Goal: Task Accomplishment & Management: Manage account settings

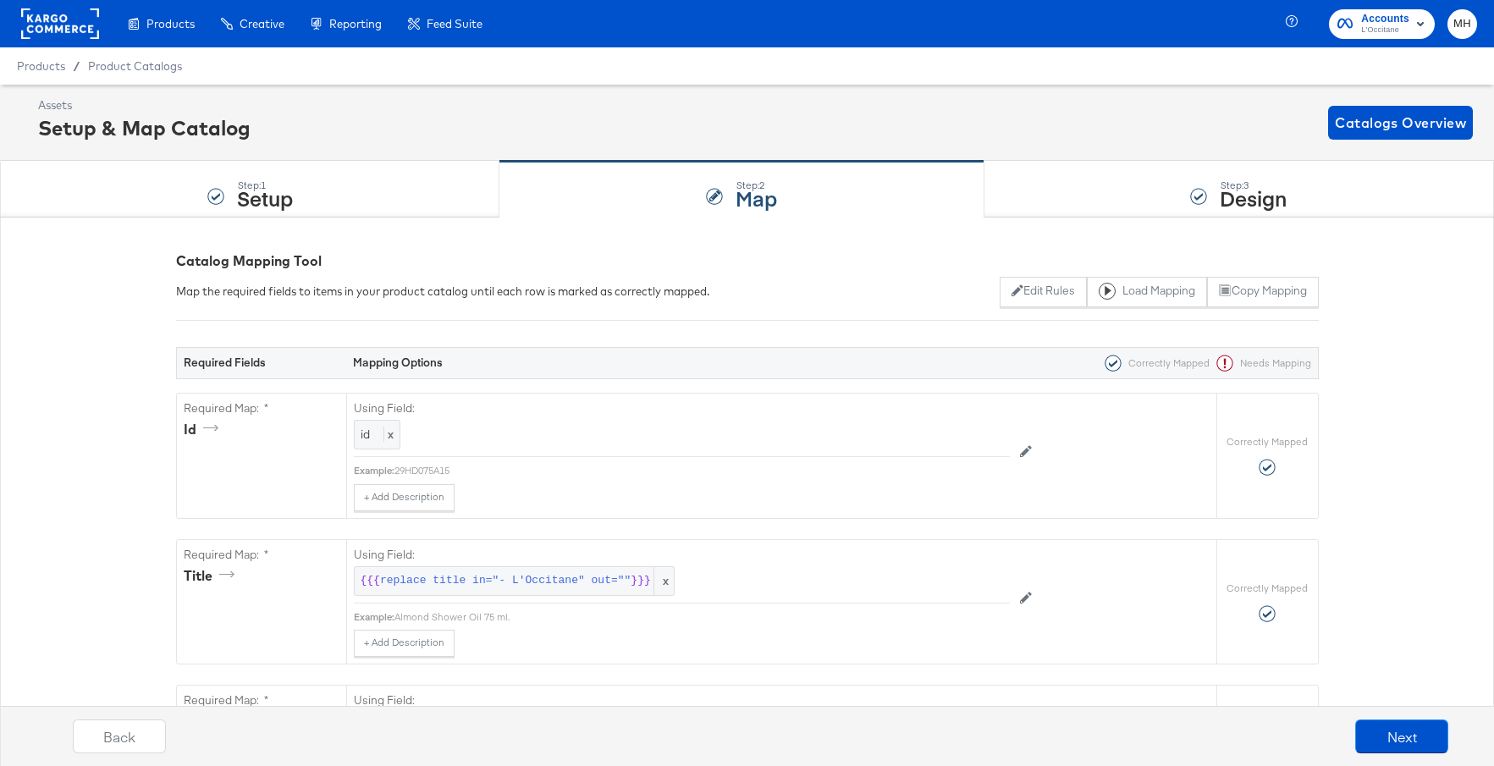
scroll to position [5434, 0]
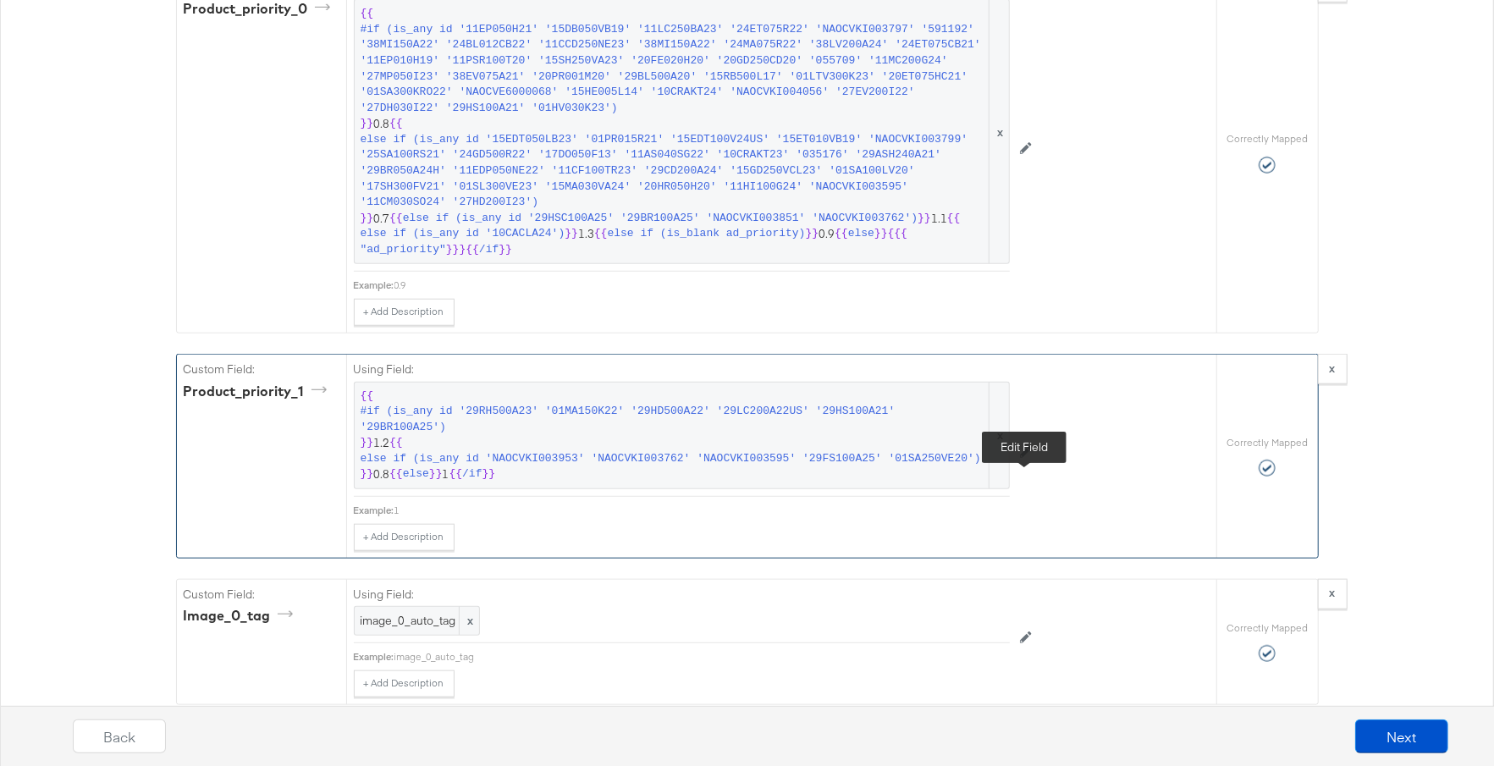
click at [1031, 466] on button at bounding box center [1026, 452] width 32 height 27
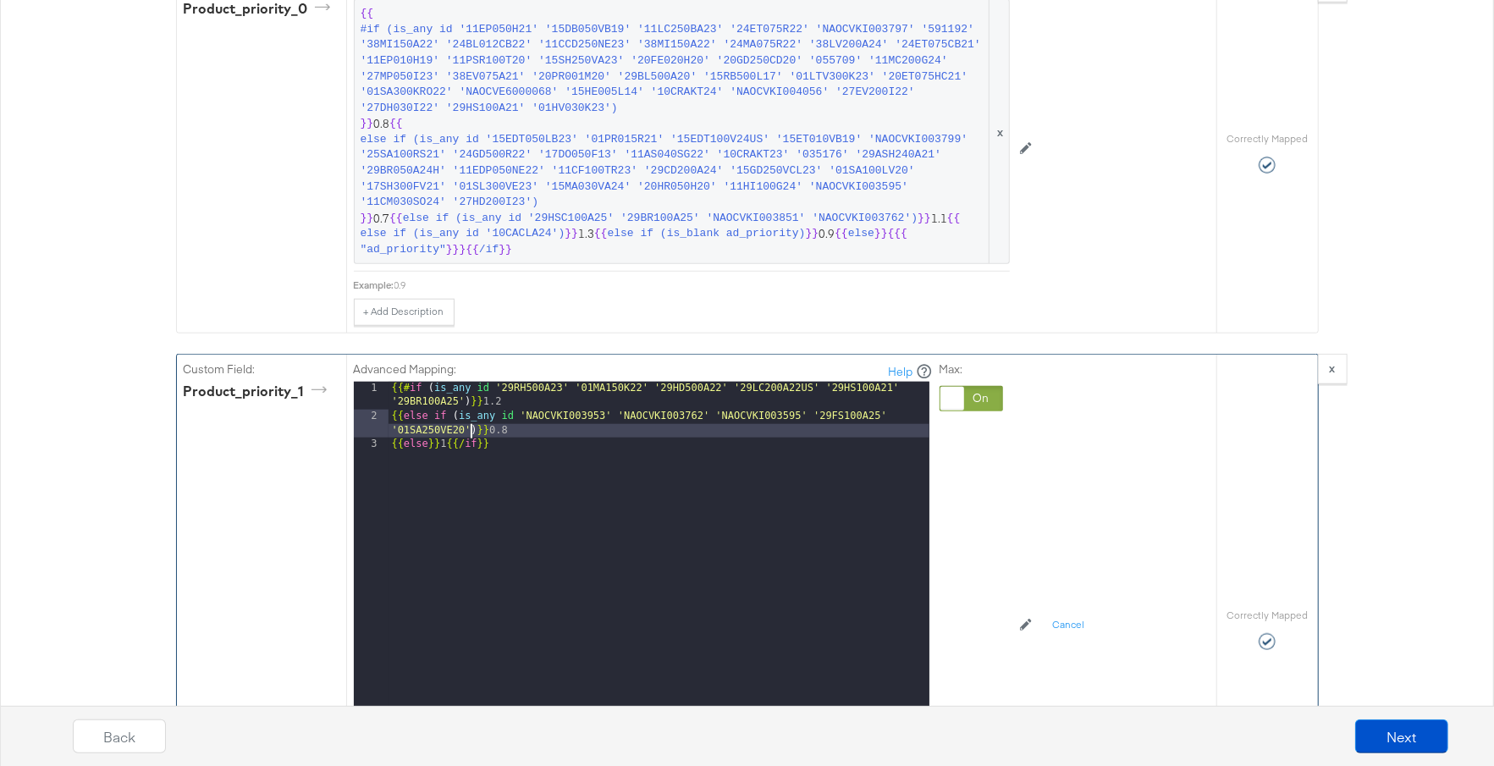
click at [468, 462] on div "{{# if ( is_any id '29RH500A23' '01MA150K22' '29HD500A22' '29LC200A22US' '29HS1…" at bounding box center [658, 614] width 541 height 465
paste textarea
click at [594, 462] on div "{{# if ( is_any id '29RH500A23' '01MA150K22' '29HD500A22' '29LC200A22US' '29HS1…" at bounding box center [658, 614] width 541 height 465
click at [562, 502] on div "{{# if ( is_any id '29RH500A23' '01MA150K22' '29HD500A22' '29LC200A22US' '29HS1…" at bounding box center [658, 614] width 541 height 465
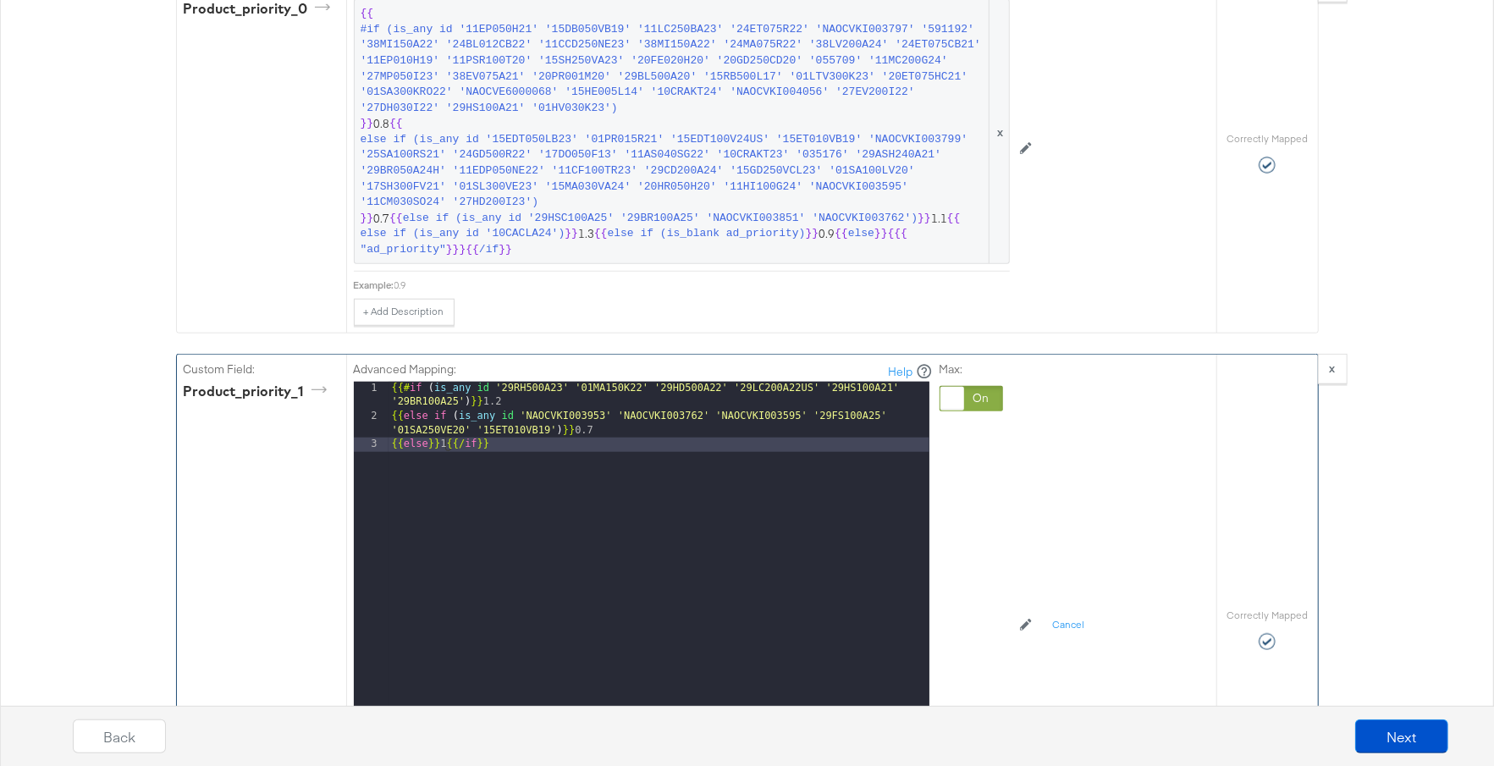
click at [617, 470] on div "{{# if ( is_any id '29RH500A23' '01MA150K22' '29HD500A22' '29LC200A22US' '29HS1…" at bounding box center [658, 614] width 541 height 465
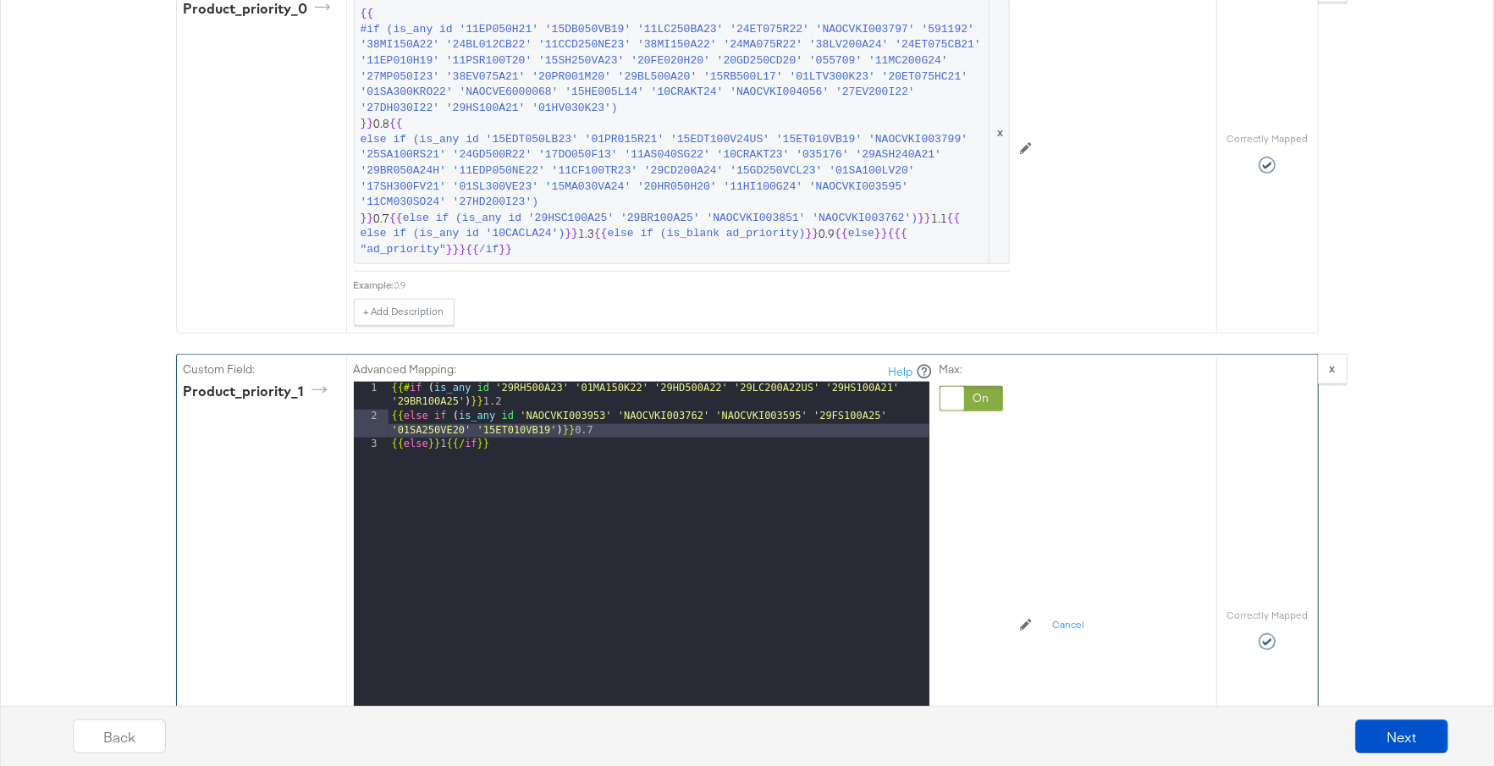
scroll to position [5624, 0]
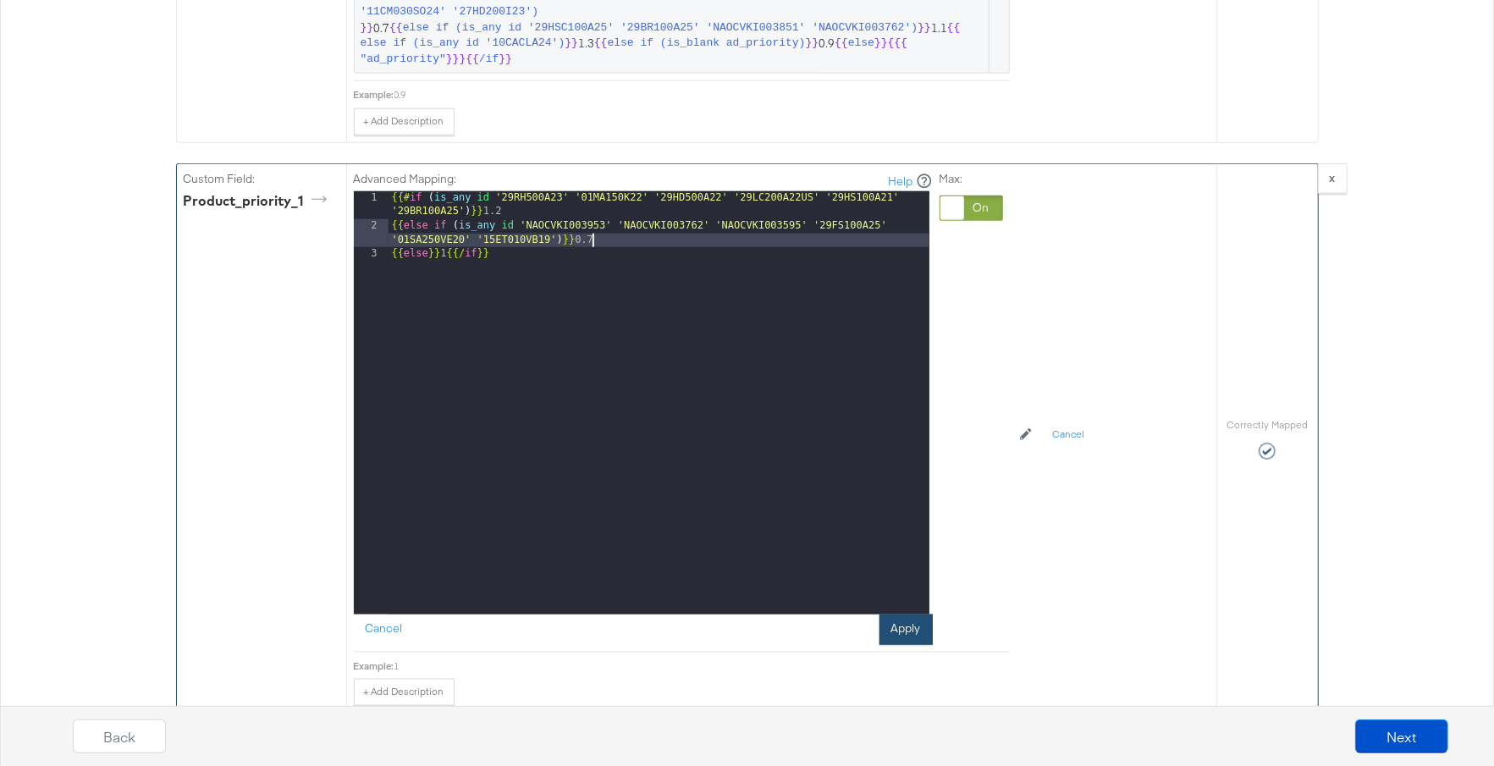
click at [899, 645] on button "Apply" at bounding box center [905, 629] width 53 height 30
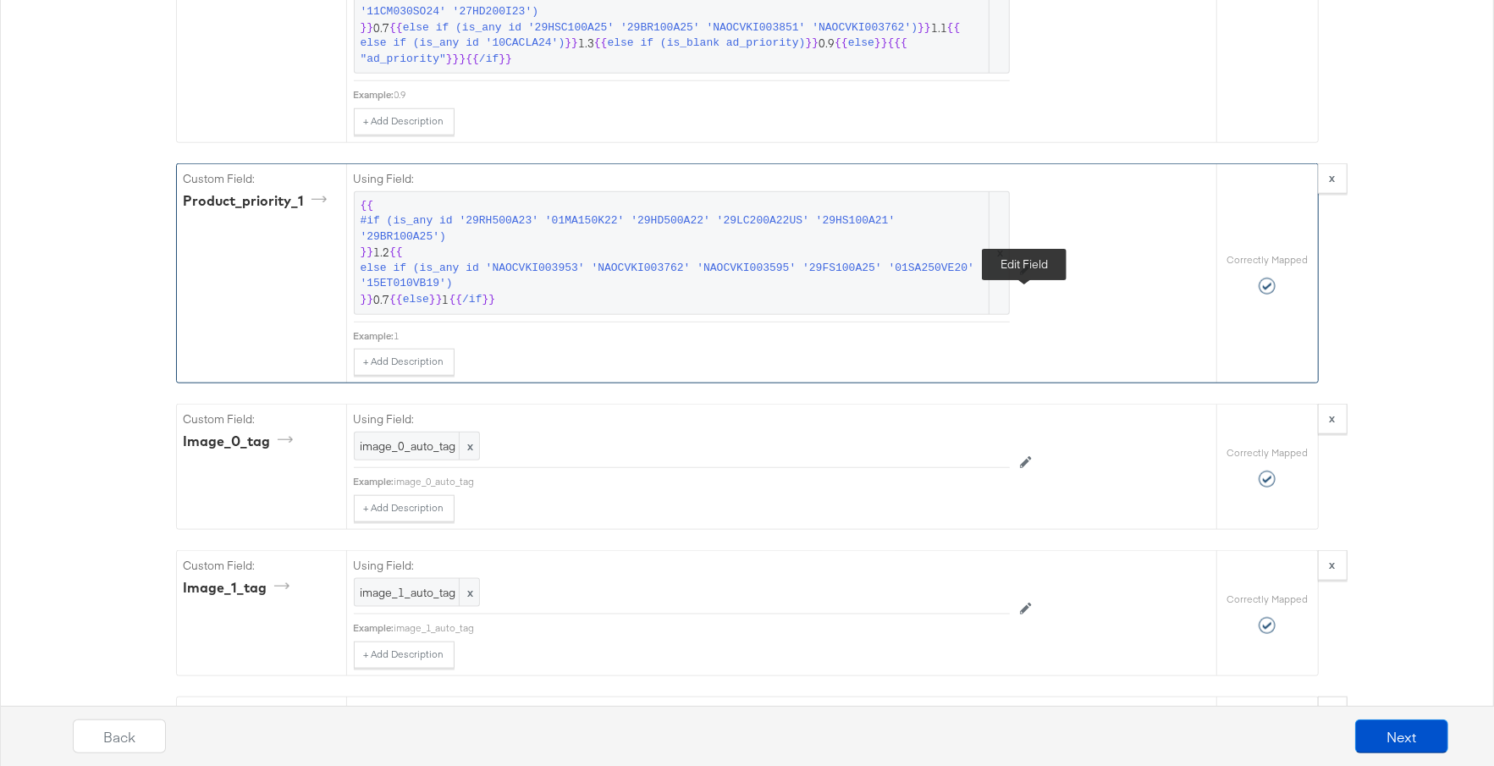
click at [1026, 275] on icon at bounding box center [1026, 269] width 12 height 12
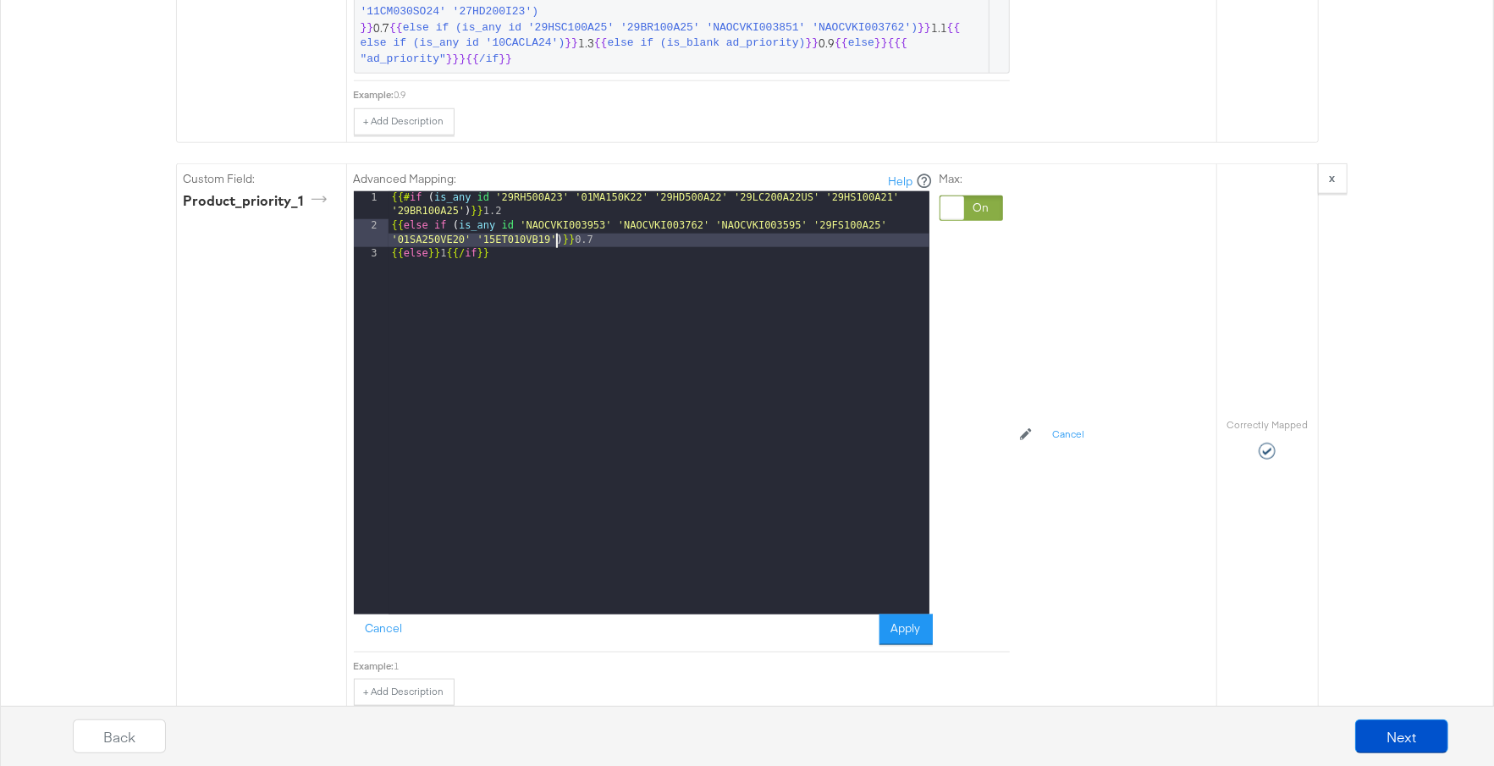
click at [556, 271] on div "{{# if ( is_any id '29RH500A23' '01MA150K22' '29HD500A22' '29LC200A22US' '29HS1…" at bounding box center [658, 423] width 541 height 465
paste textarea
click at [898, 645] on button "Apply" at bounding box center [905, 629] width 53 height 30
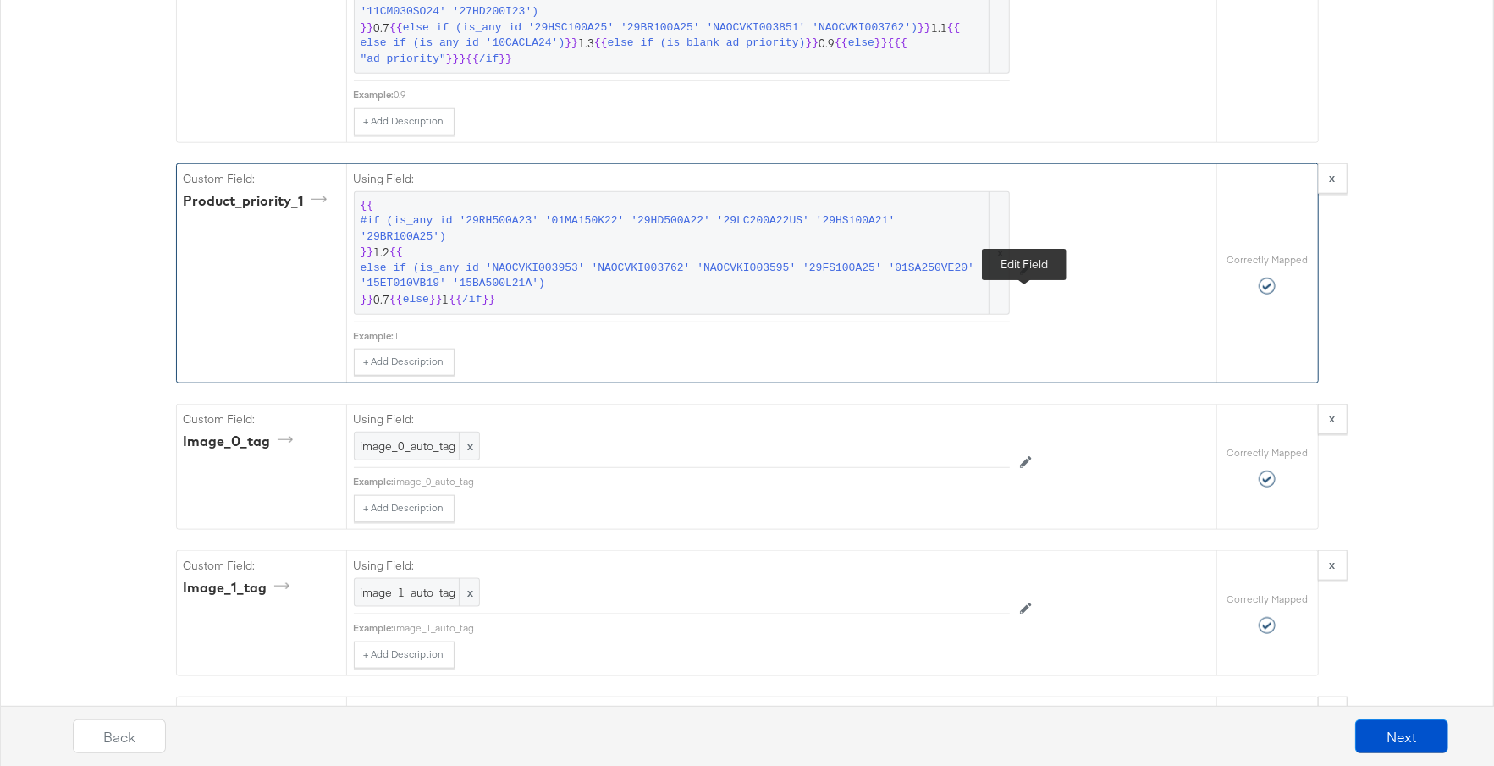
click at [1026, 275] on icon at bounding box center [1026, 269] width 12 height 12
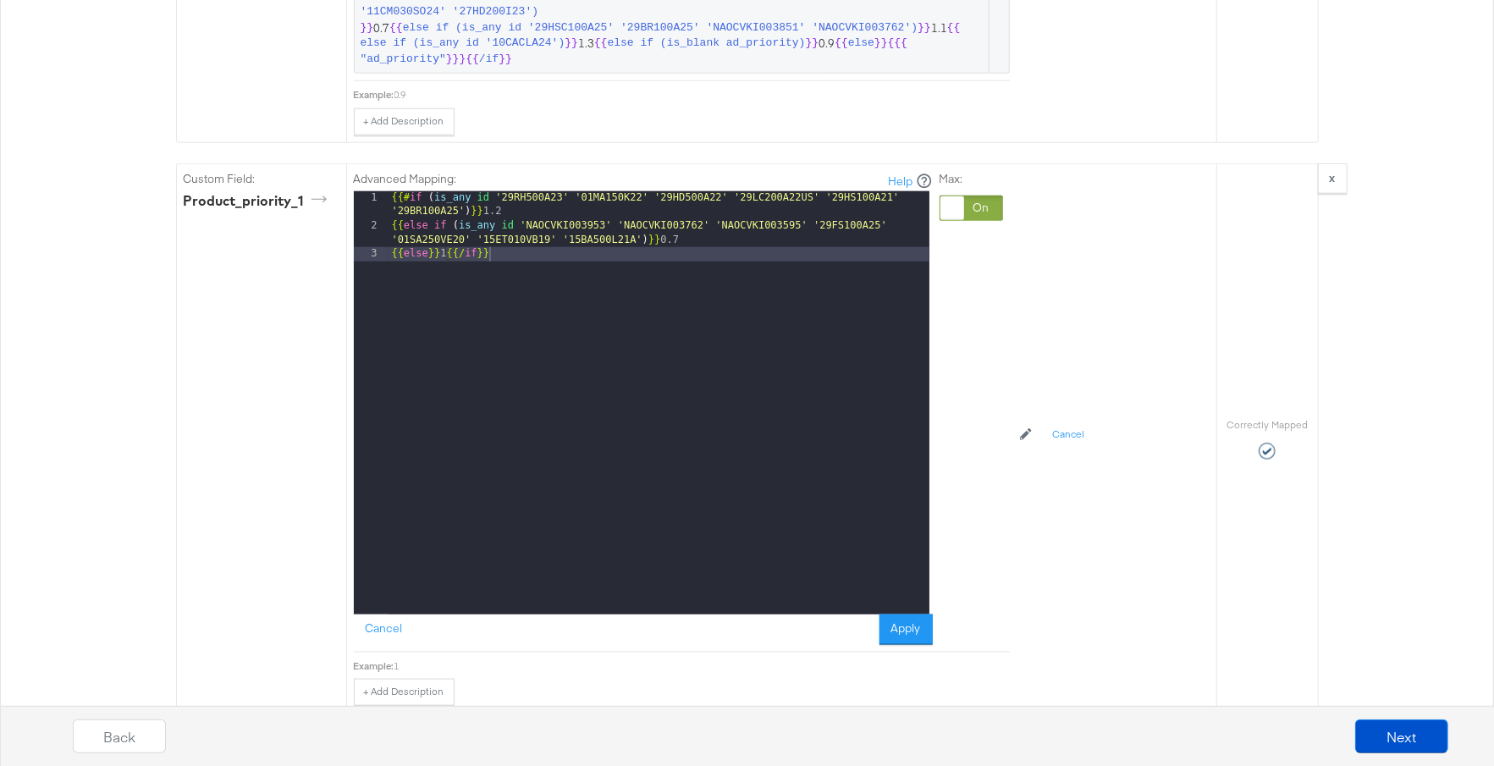
click at [642, 271] on div "{{# if ( is_any id '29RH500A23' '01MA150K22' '29HD500A22' '29LC200A22US' '29HS1…" at bounding box center [658, 423] width 541 height 465
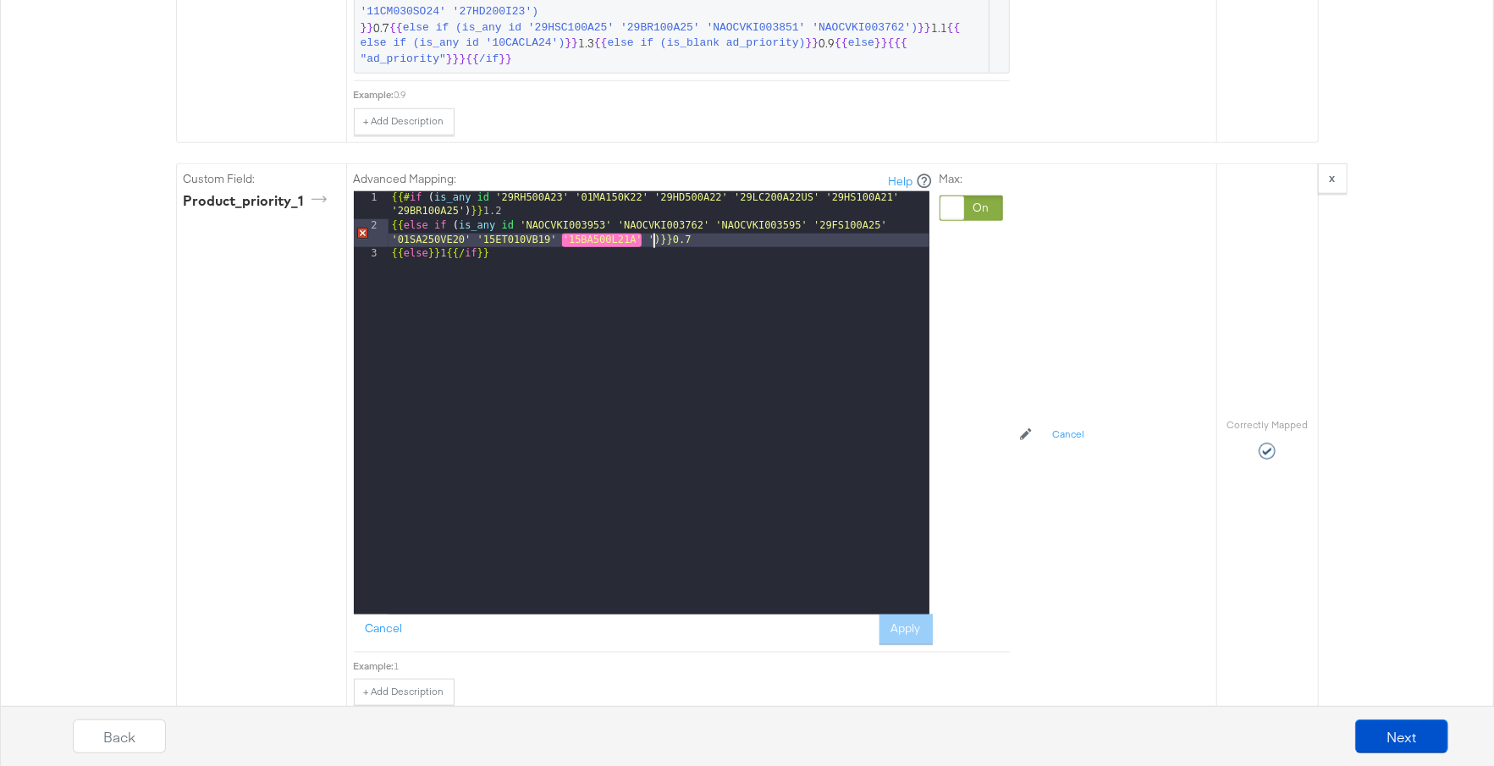
paste textarea
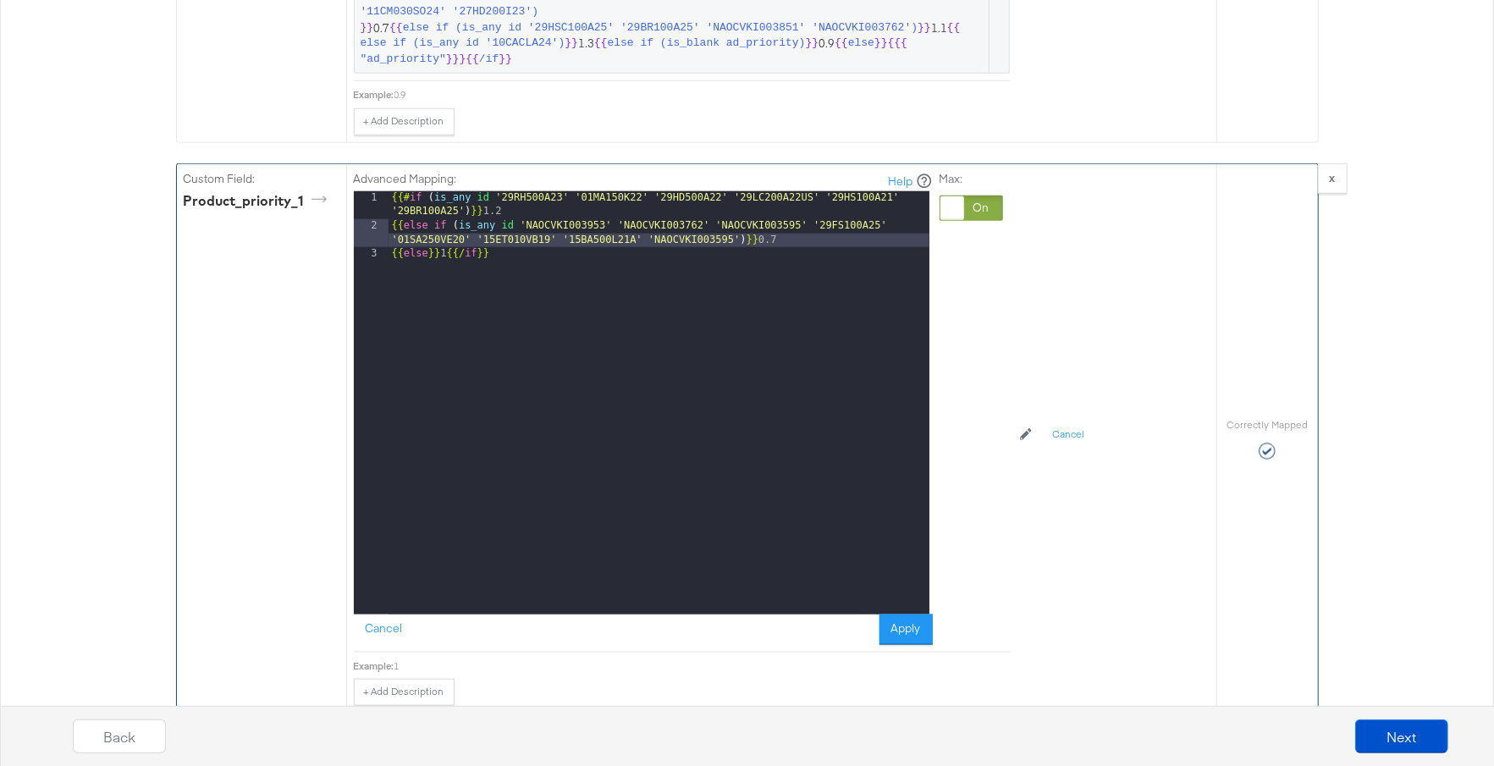
click at [531, 245] on div "{{# if ( is_any id '29RH500A23' '01MA150K22' '29HD500A22' '29LC200A22US' '29HS1…" at bounding box center [658, 423] width 541 height 465
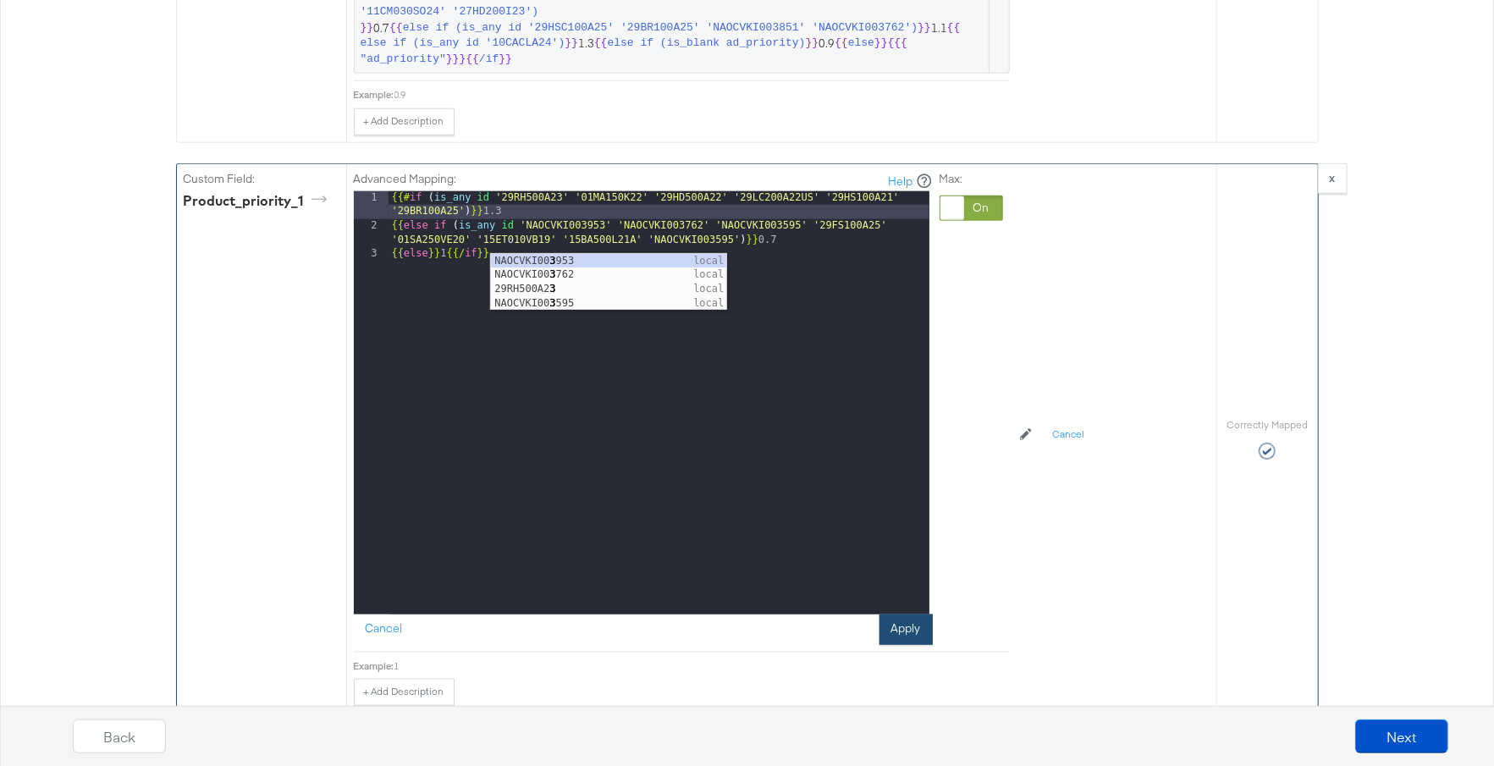
click at [905, 645] on button "Apply" at bounding box center [905, 629] width 53 height 30
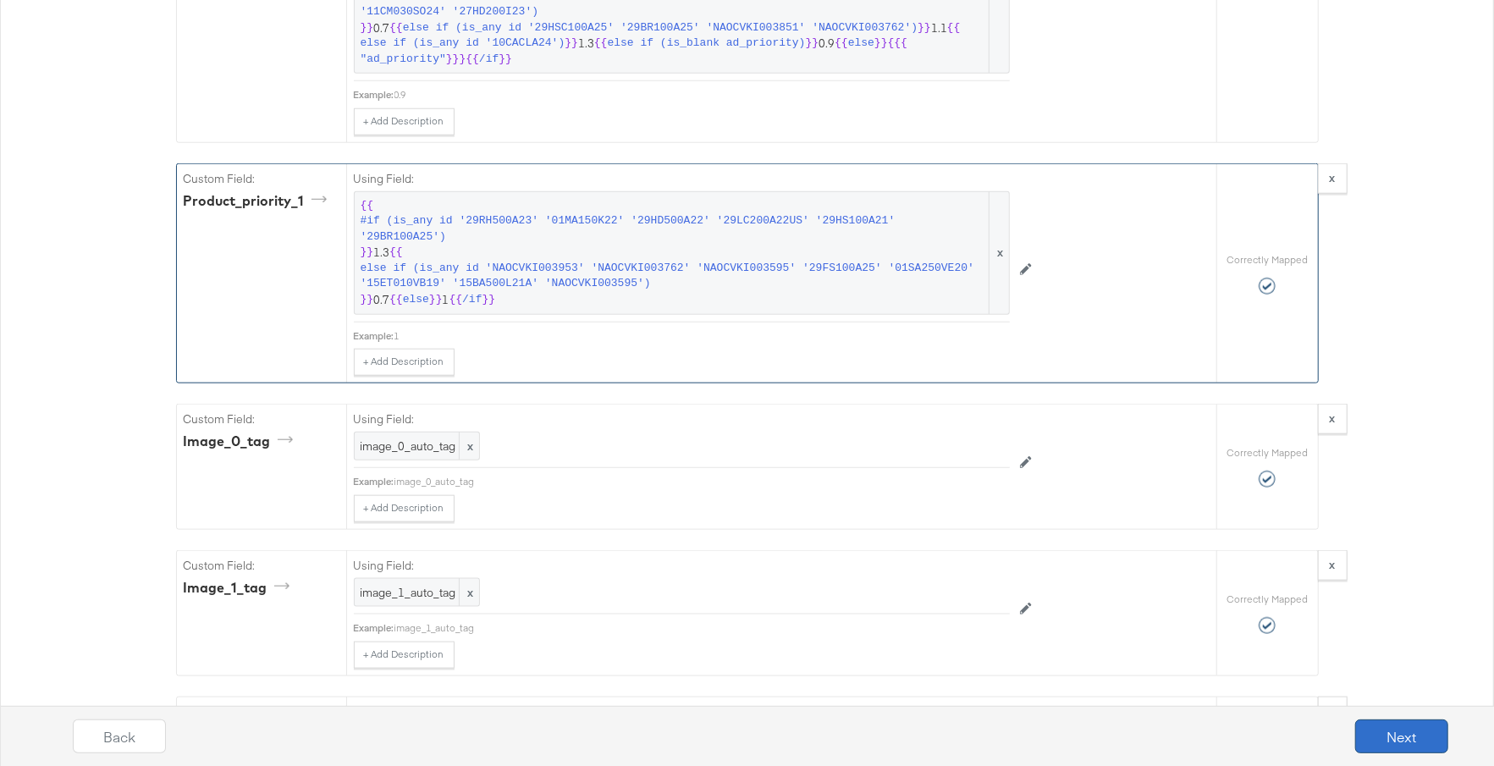
click at [1414, 735] on button "Next" at bounding box center [1401, 736] width 93 height 34
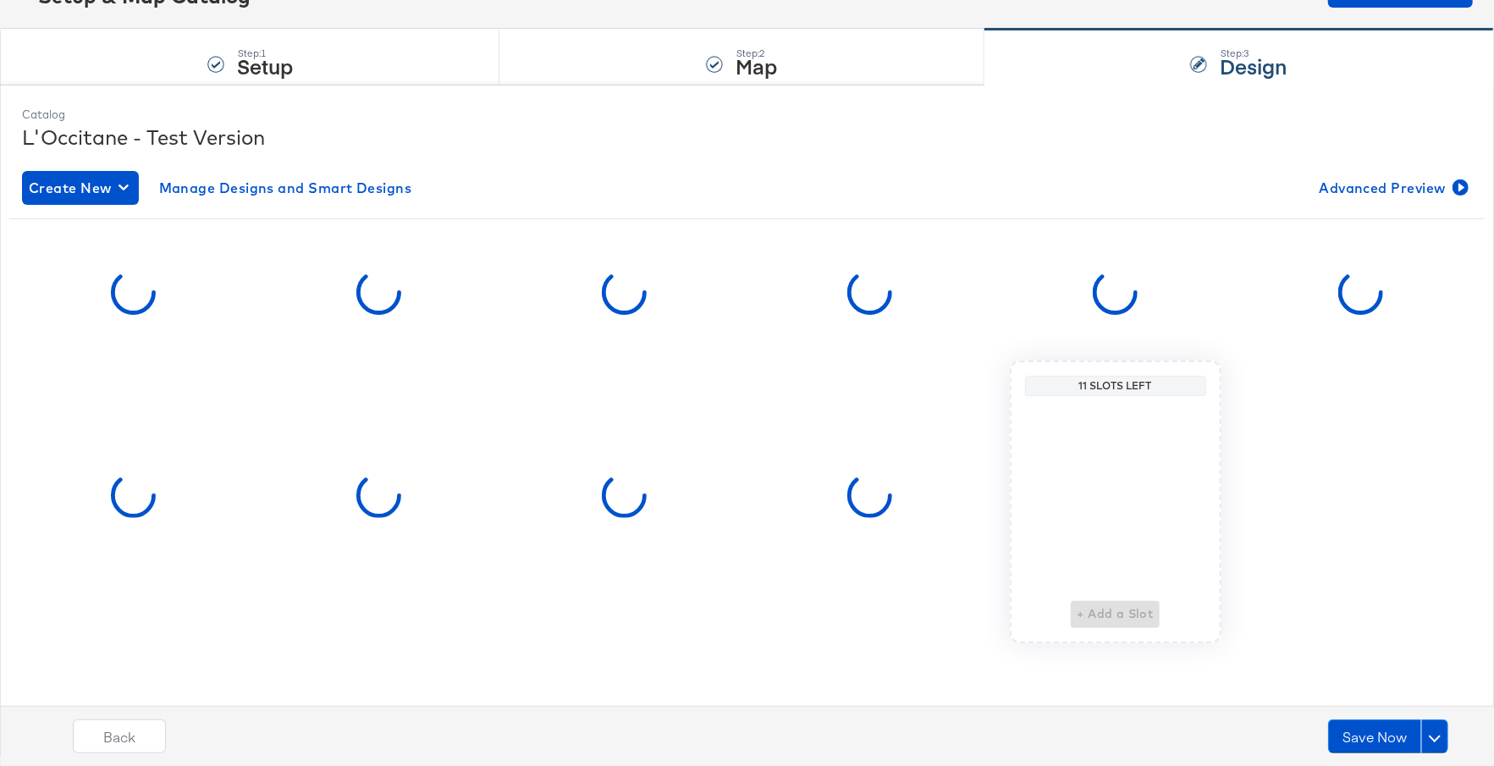
scroll to position [0, 0]
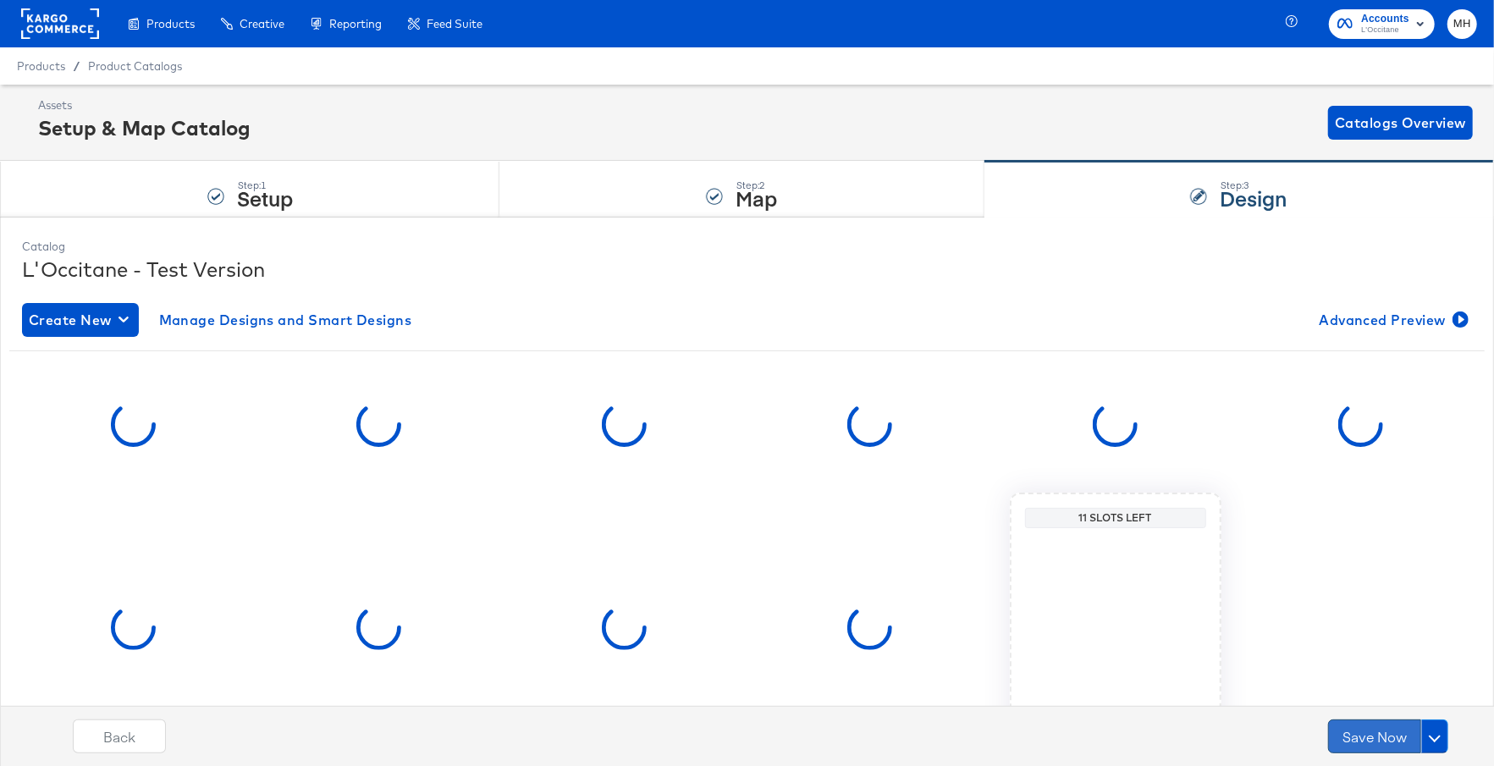
click at [1370, 738] on button "Save Now" at bounding box center [1374, 736] width 93 height 34
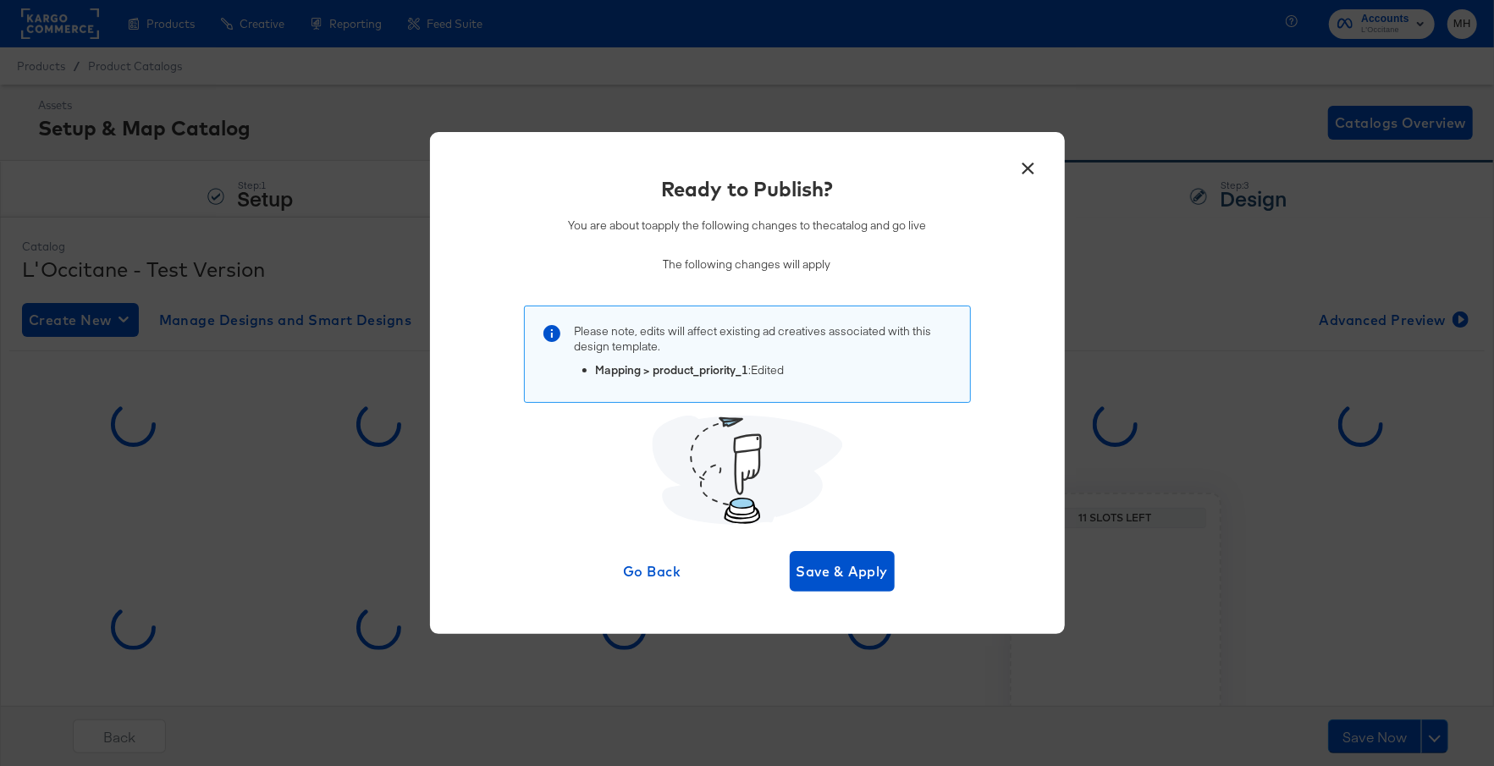
click at [865, 592] on div "× Ready to Publish? You are about to apply the following changes to the catalog…" at bounding box center [747, 382] width 635 height 501
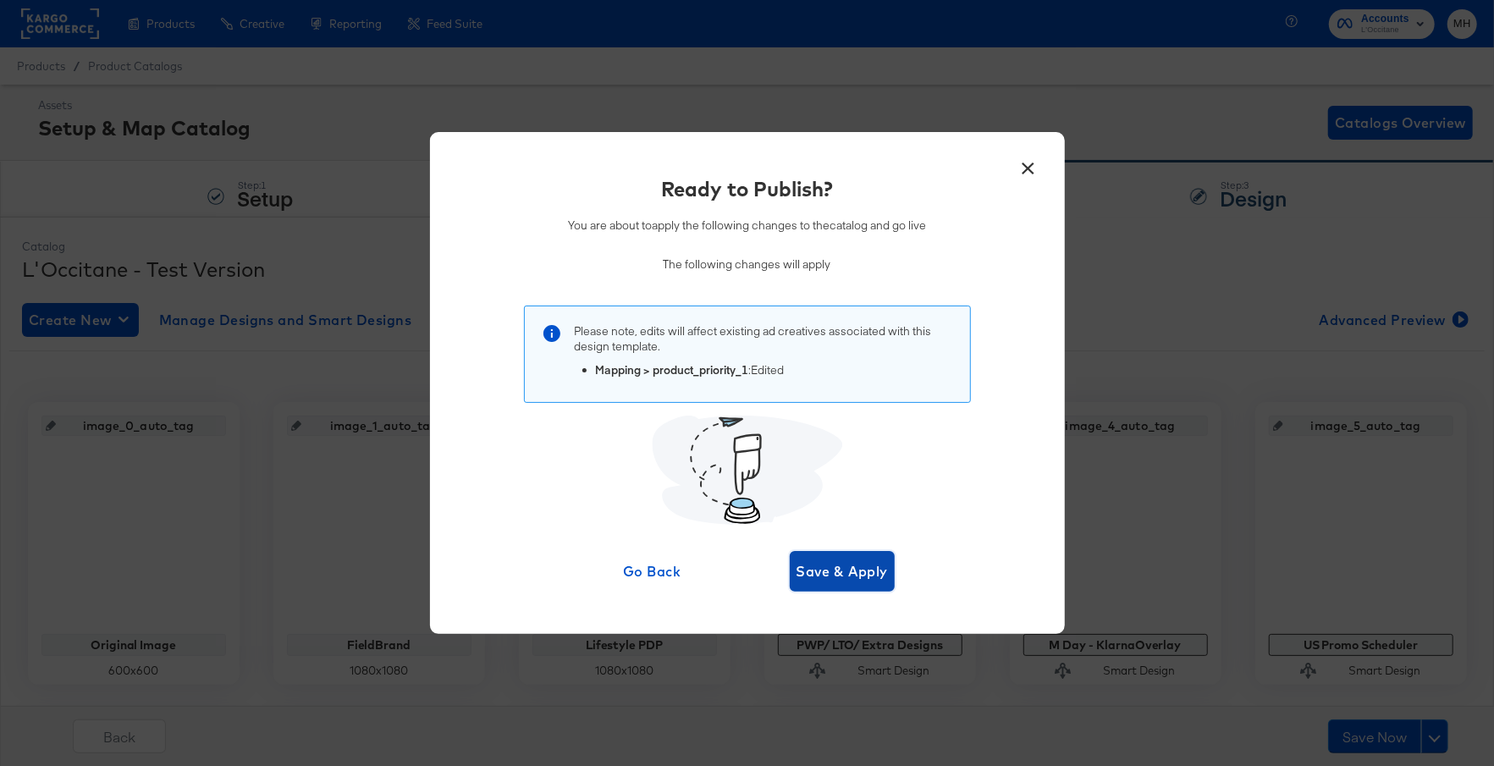
click at [852, 570] on span "Save & Apply" at bounding box center [842, 571] width 92 height 24
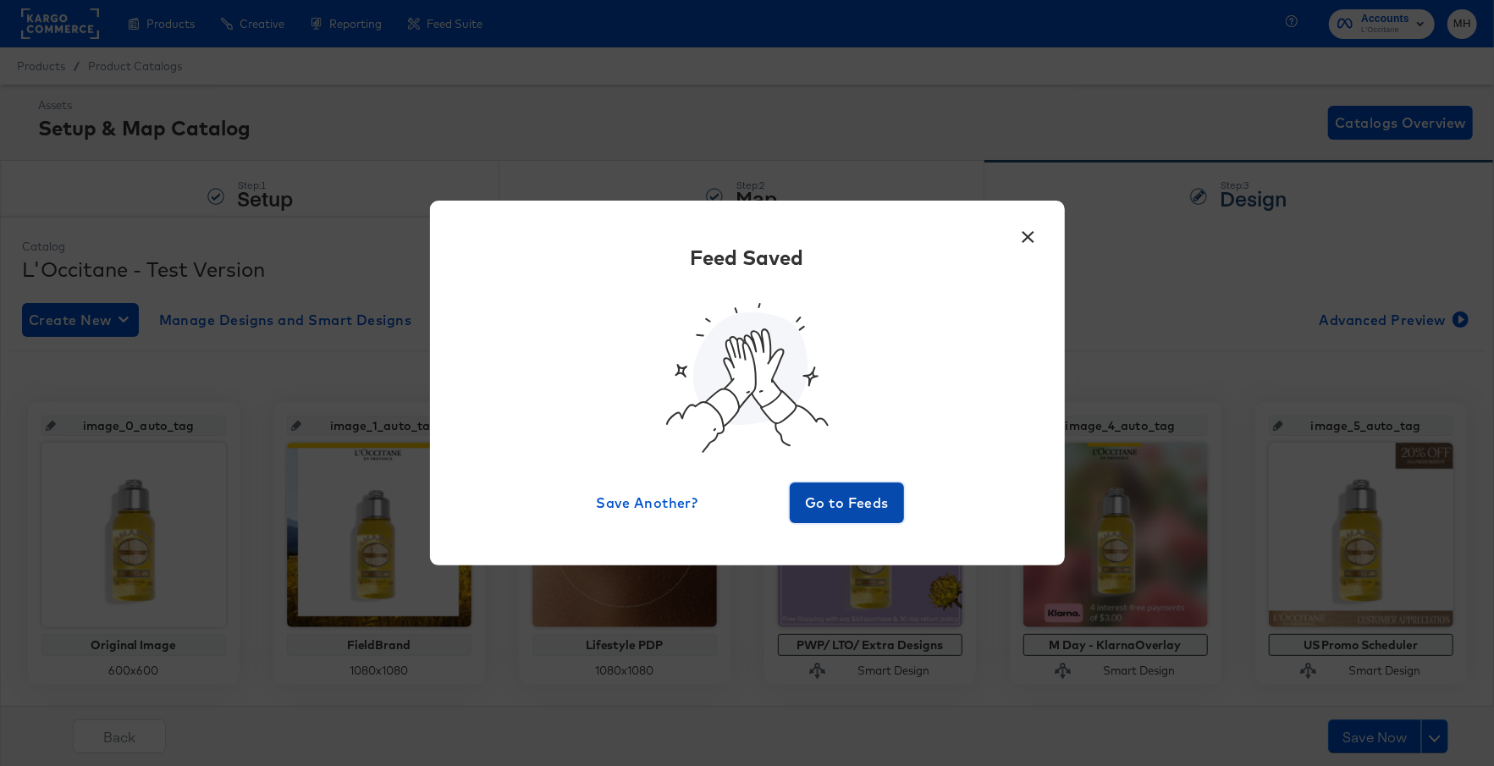
click at [859, 493] on span "Go to Feeds" at bounding box center [847, 503] width 102 height 24
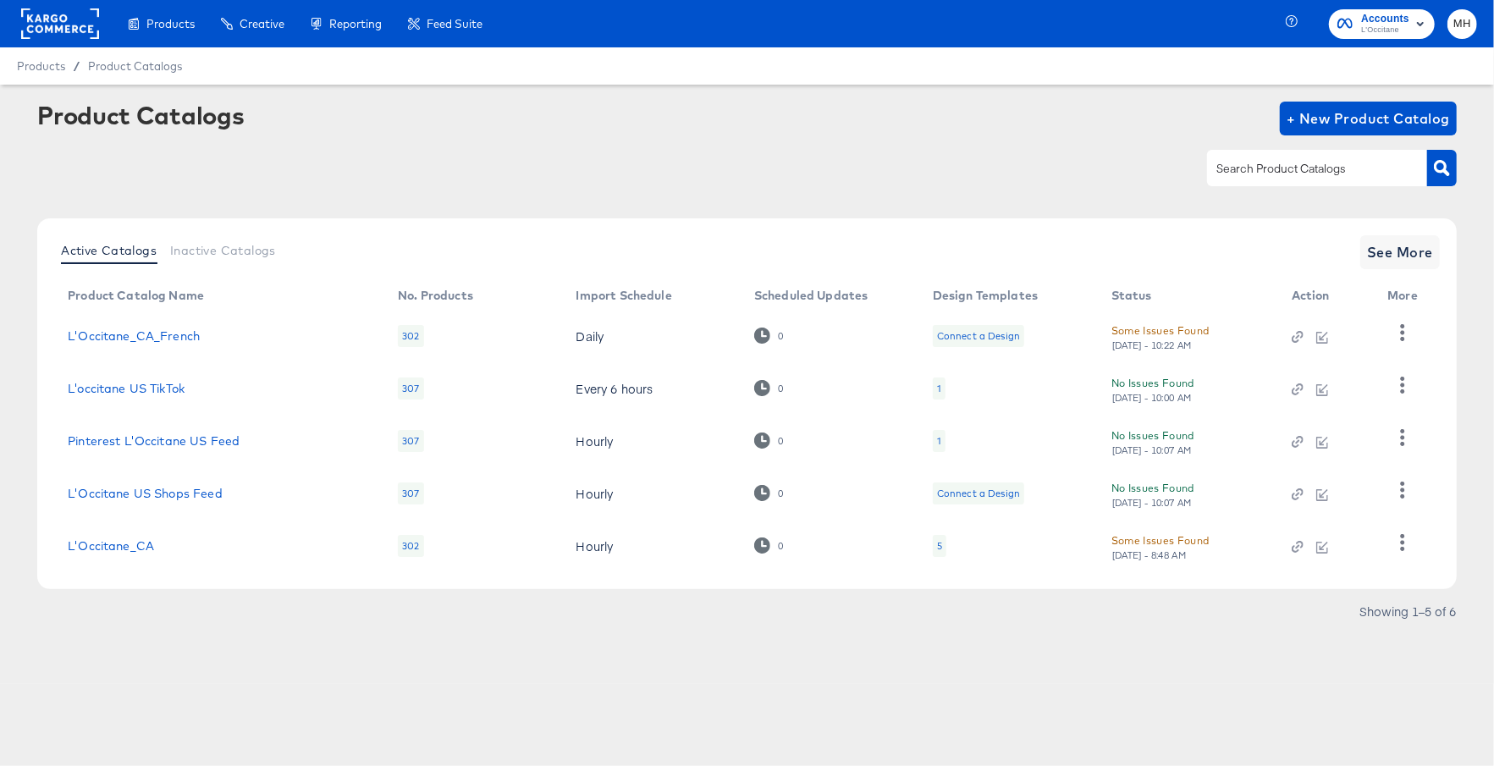
click at [61, 30] on rect at bounding box center [60, 23] width 78 height 30
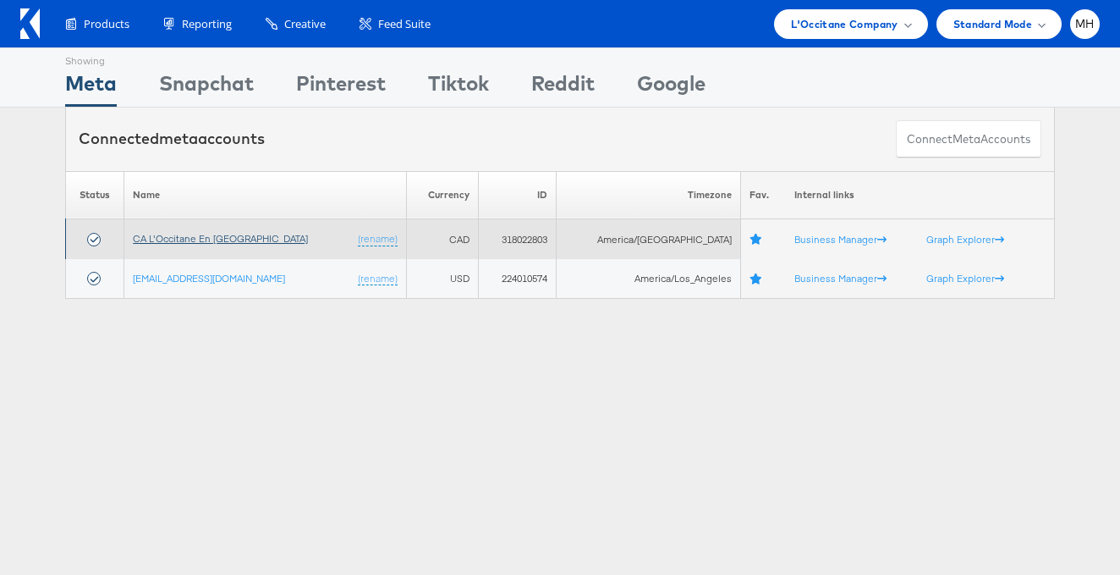
click at [250, 245] on link "CA L'Occitane En Provence" at bounding box center [220, 238] width 175 height 13
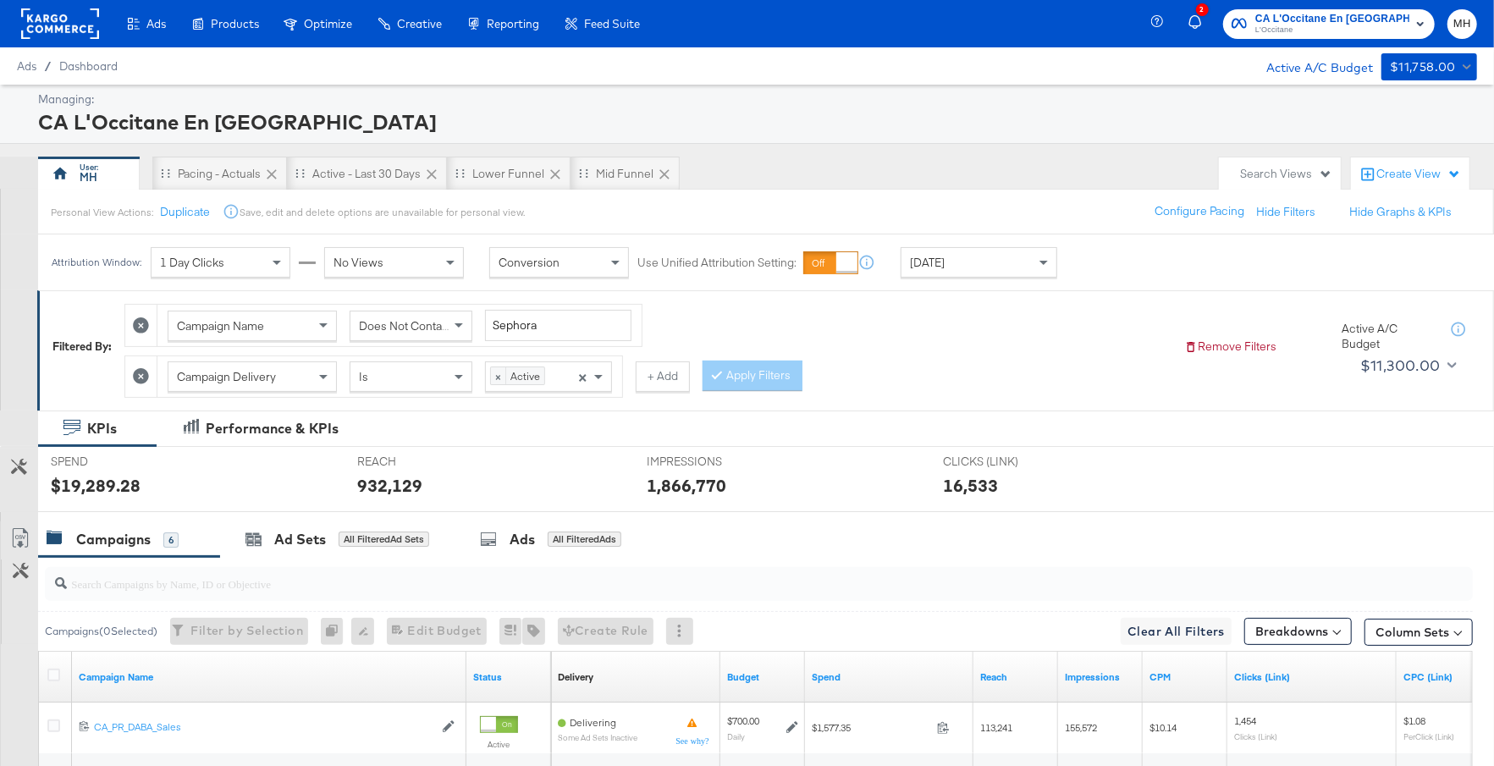
scroll to position [411, 0]
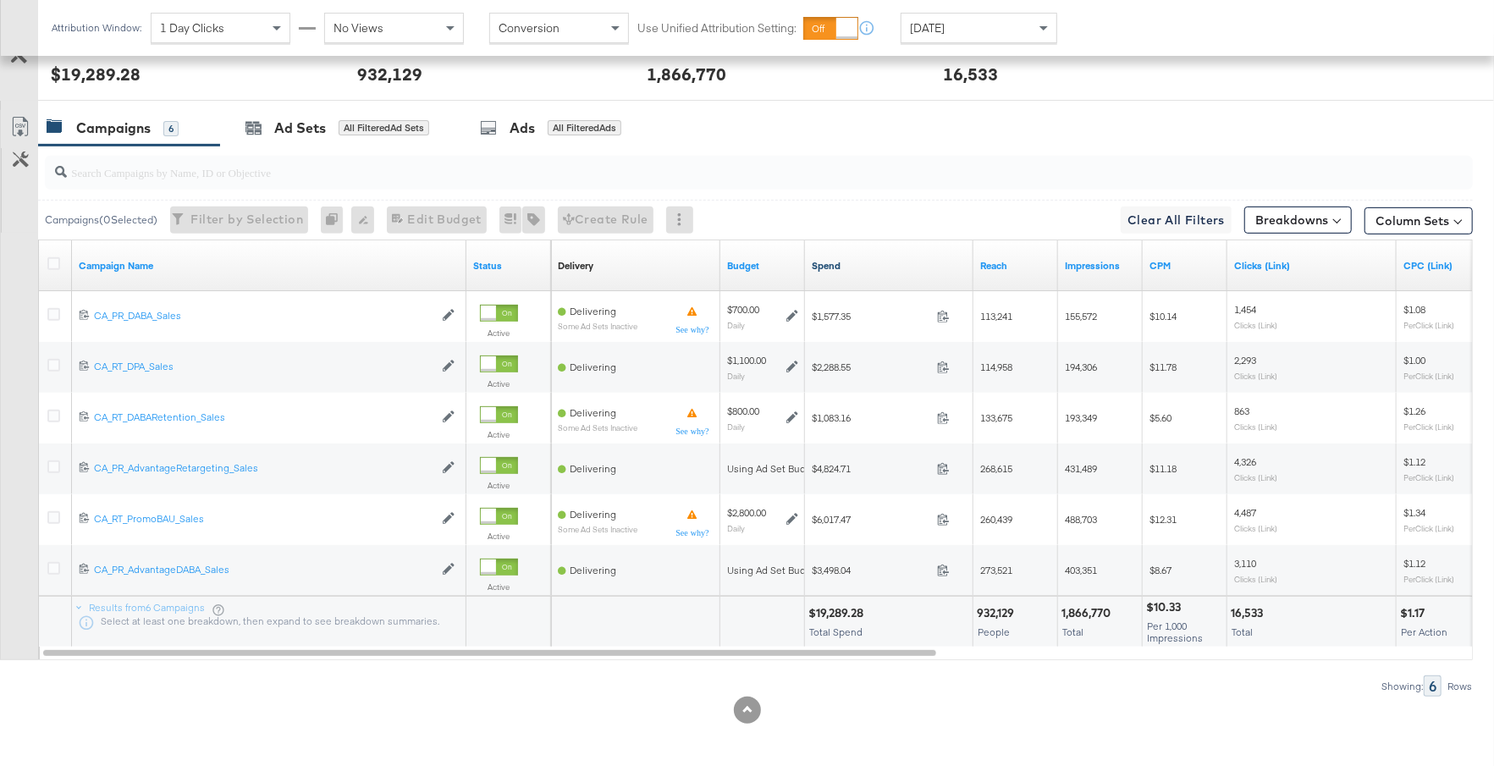
click at [856, 264] on link "Spend" at bounding box center [889, 266] width 155 height 14
click at [981, 32] on div "[DATE]" at bounding box center [978, 28] width 155 height 29
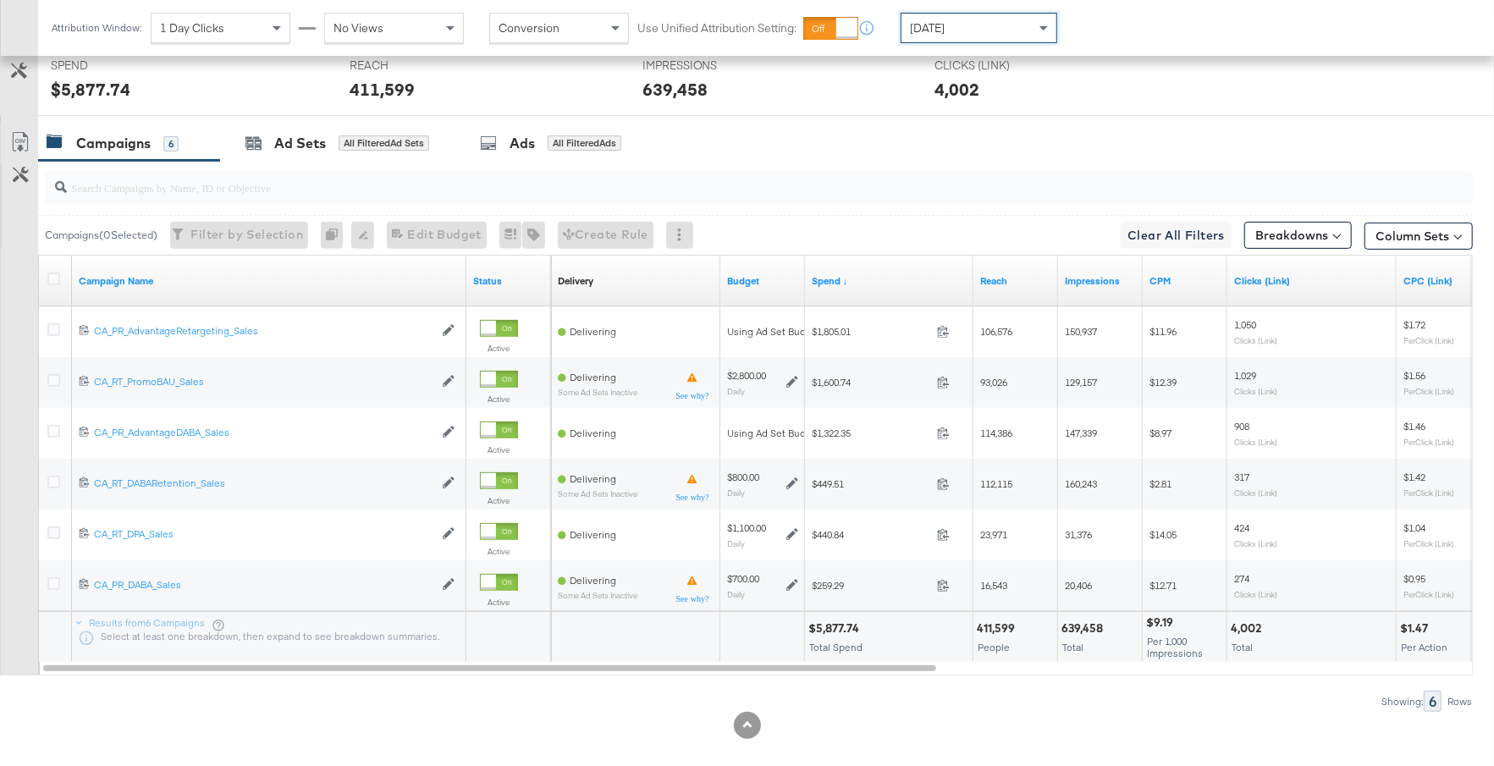
scroll to position [399, 0]
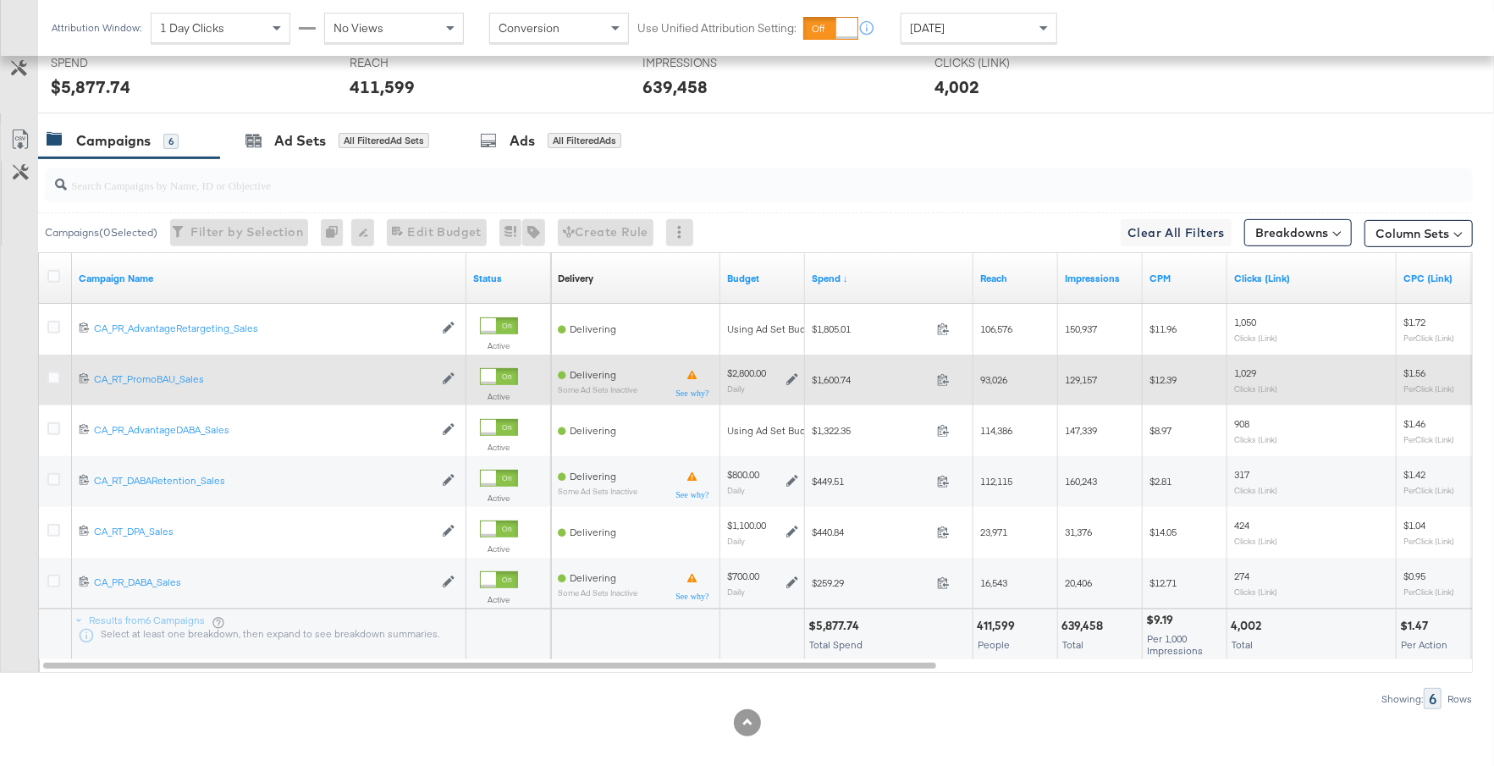
click at [791, 374] on icon at bounding box center [792, 380] width 12 height 12
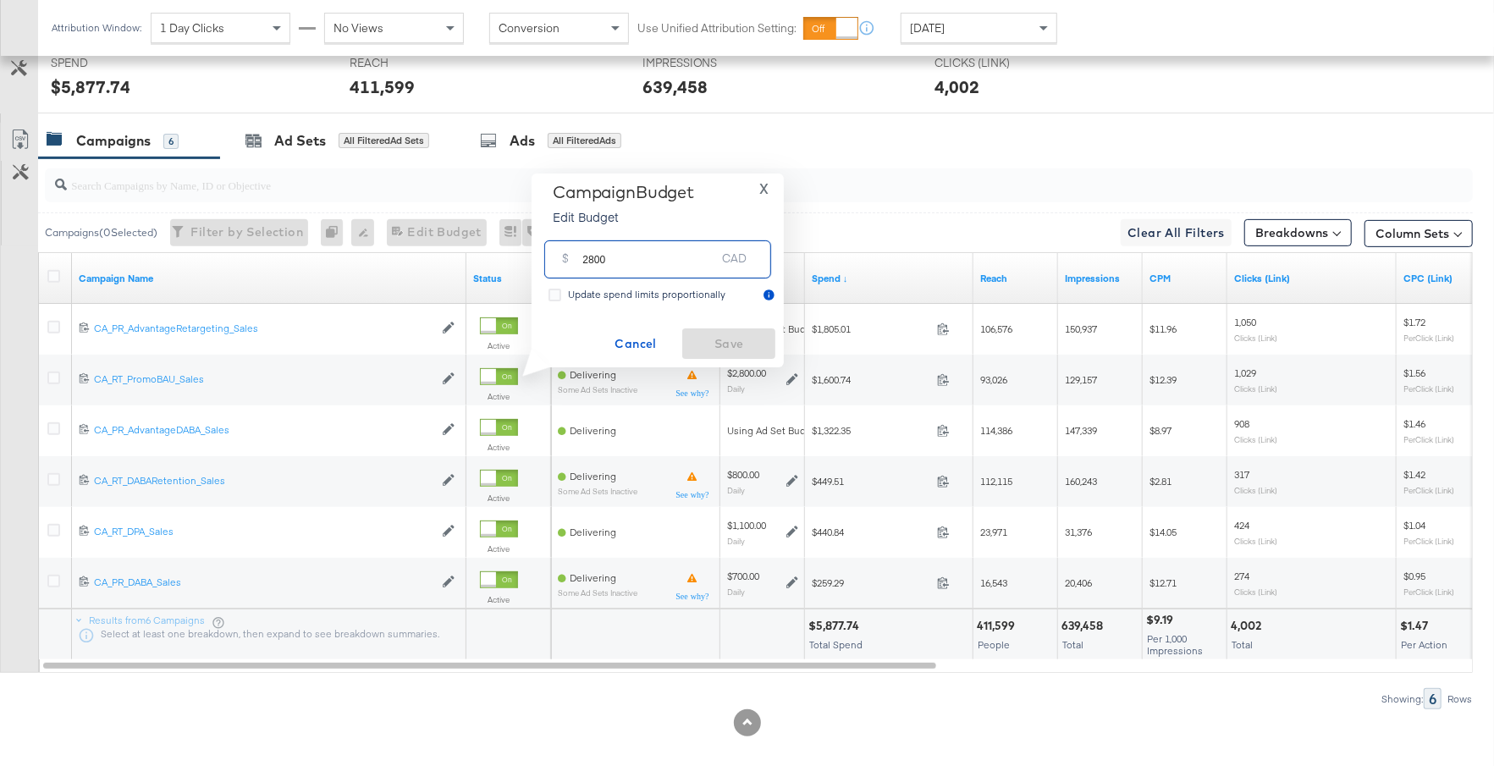
drag, startPoint x: 612, startPoint y: 255, endPoint x: 559, endPoint y: 255, distance: 53.3
click at [559, 255] on div "$ 2800 CAD" at bounding box center [657, 259] width 227 height 38
type input "4000"
click at [739, 344] on span "Save" at bounding box center [729, 343] width 80 height 21
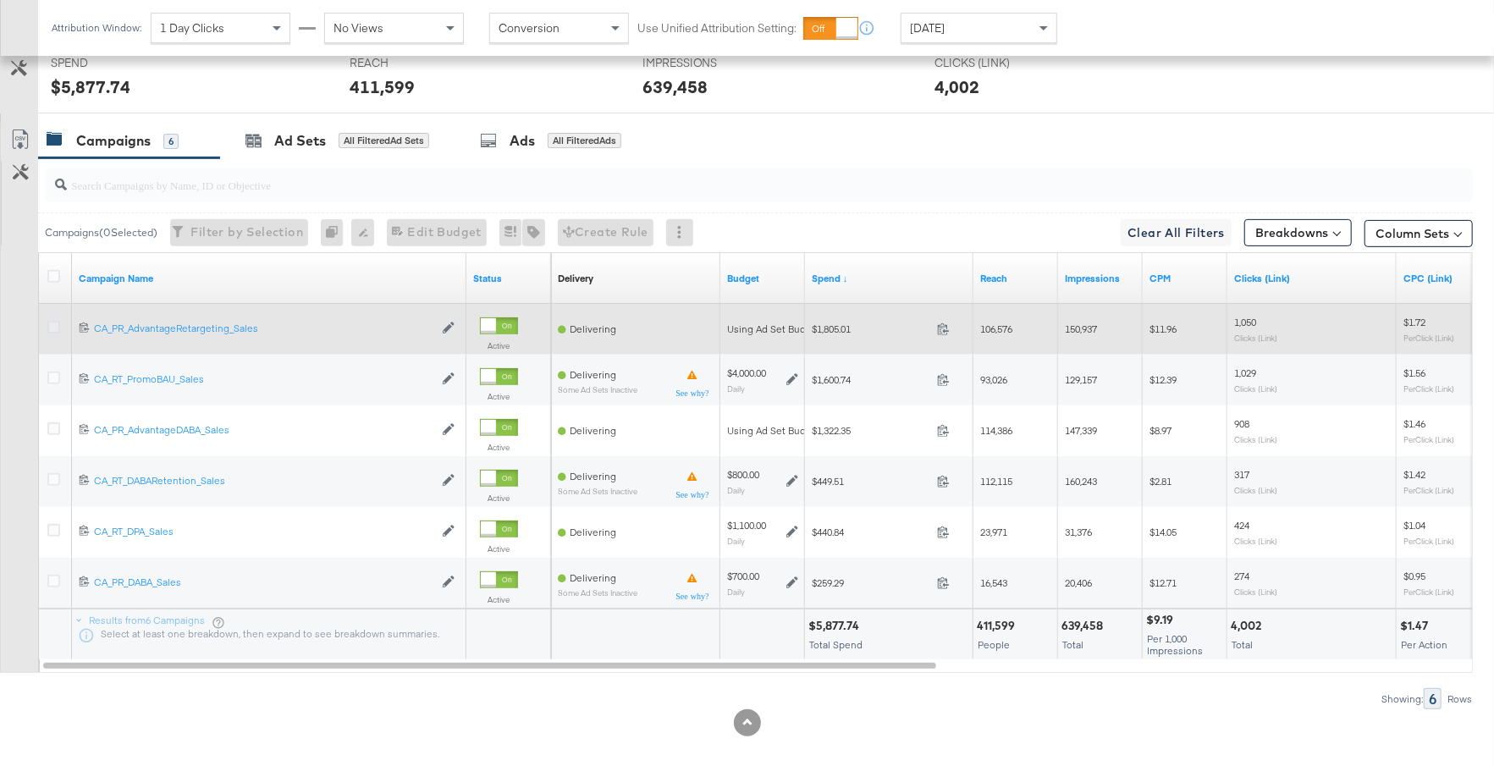
click at [53, 322] on icon at bounding box center [53, 327] width 13 height 13
click at [0, 0] on input "checkbox" at bounding box center [0, 0] width 0 height 0
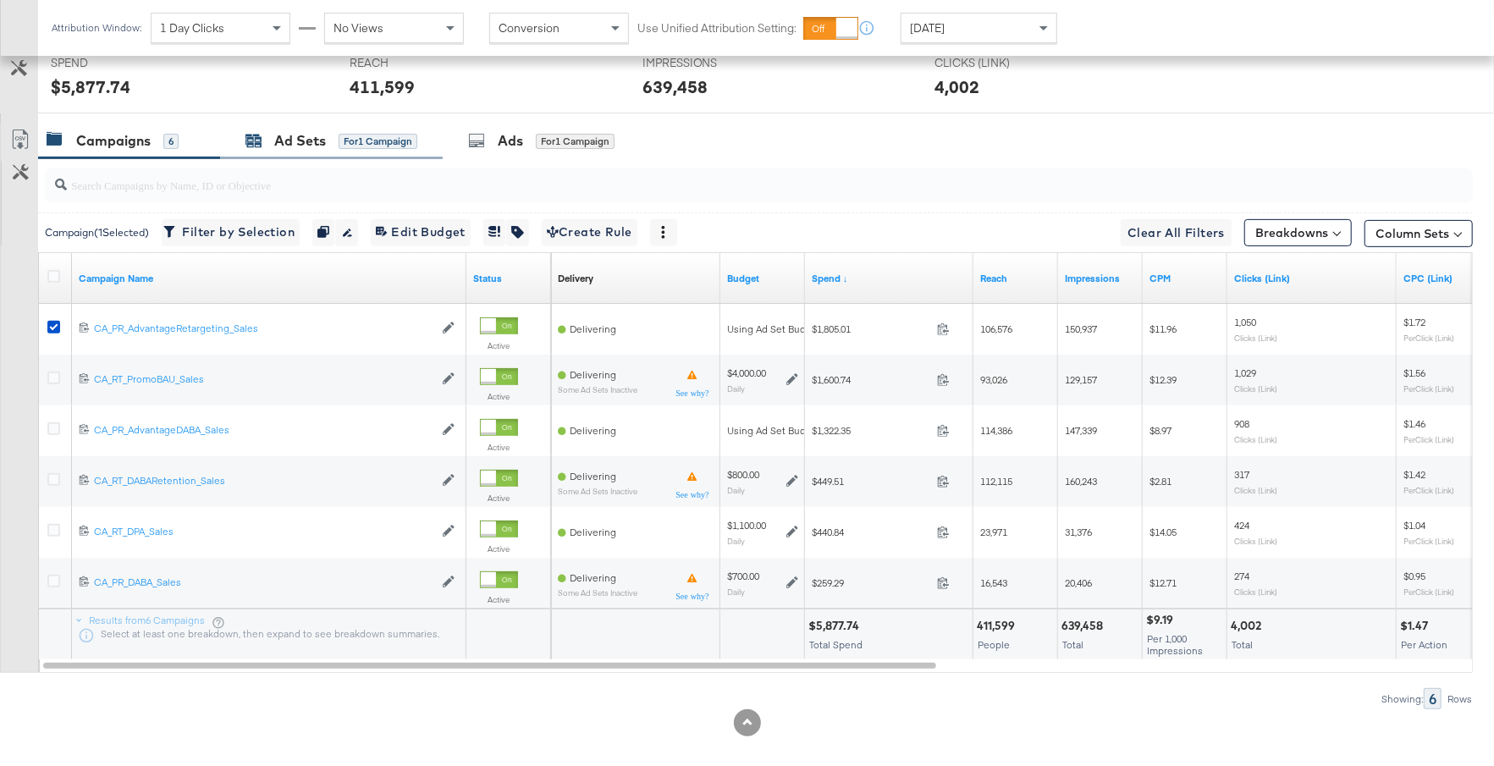
click at [334, 138] on div "Ad Sets for 1 Campaign" at bounding box center [331, 140] width 172 height 19
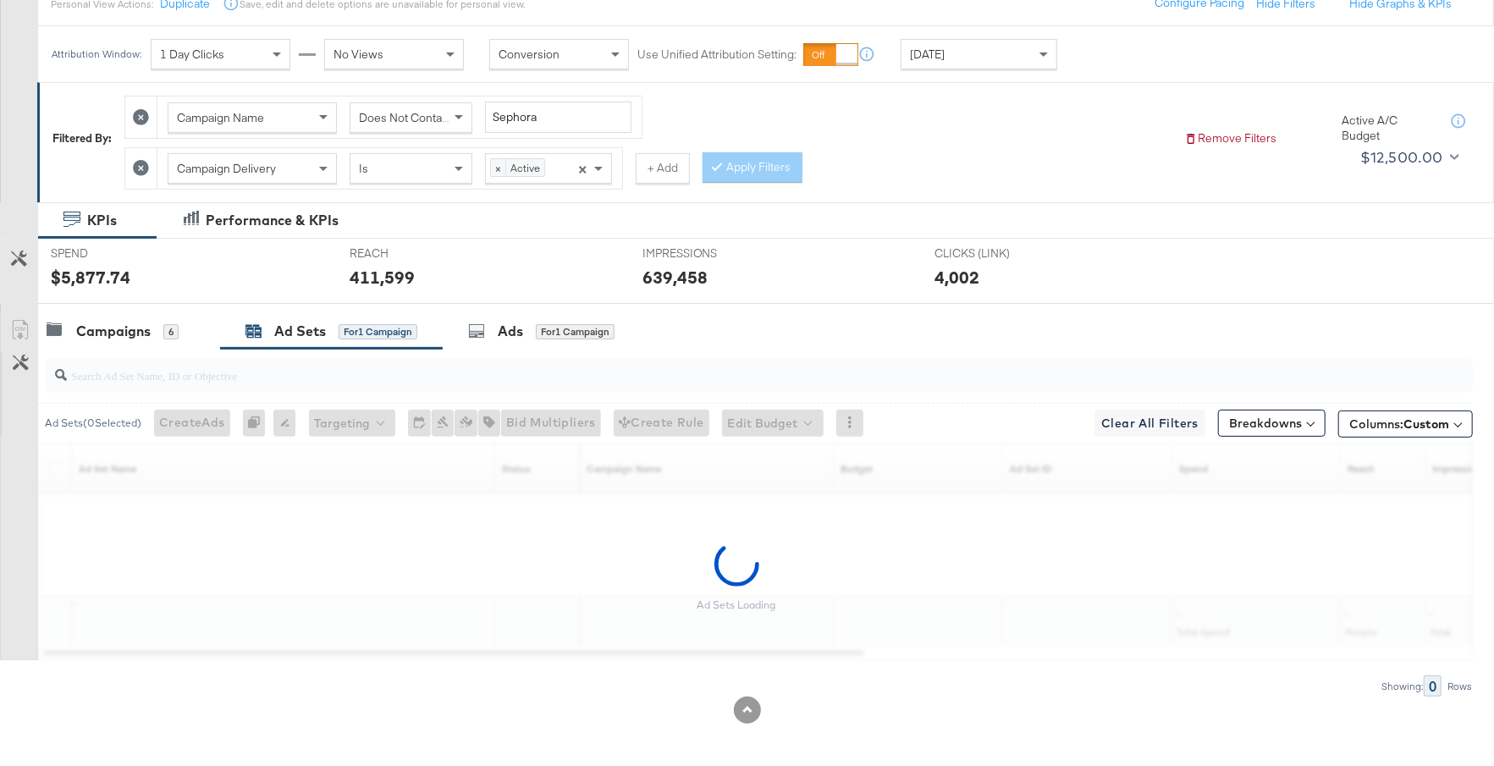
scroll to position [157, 0]
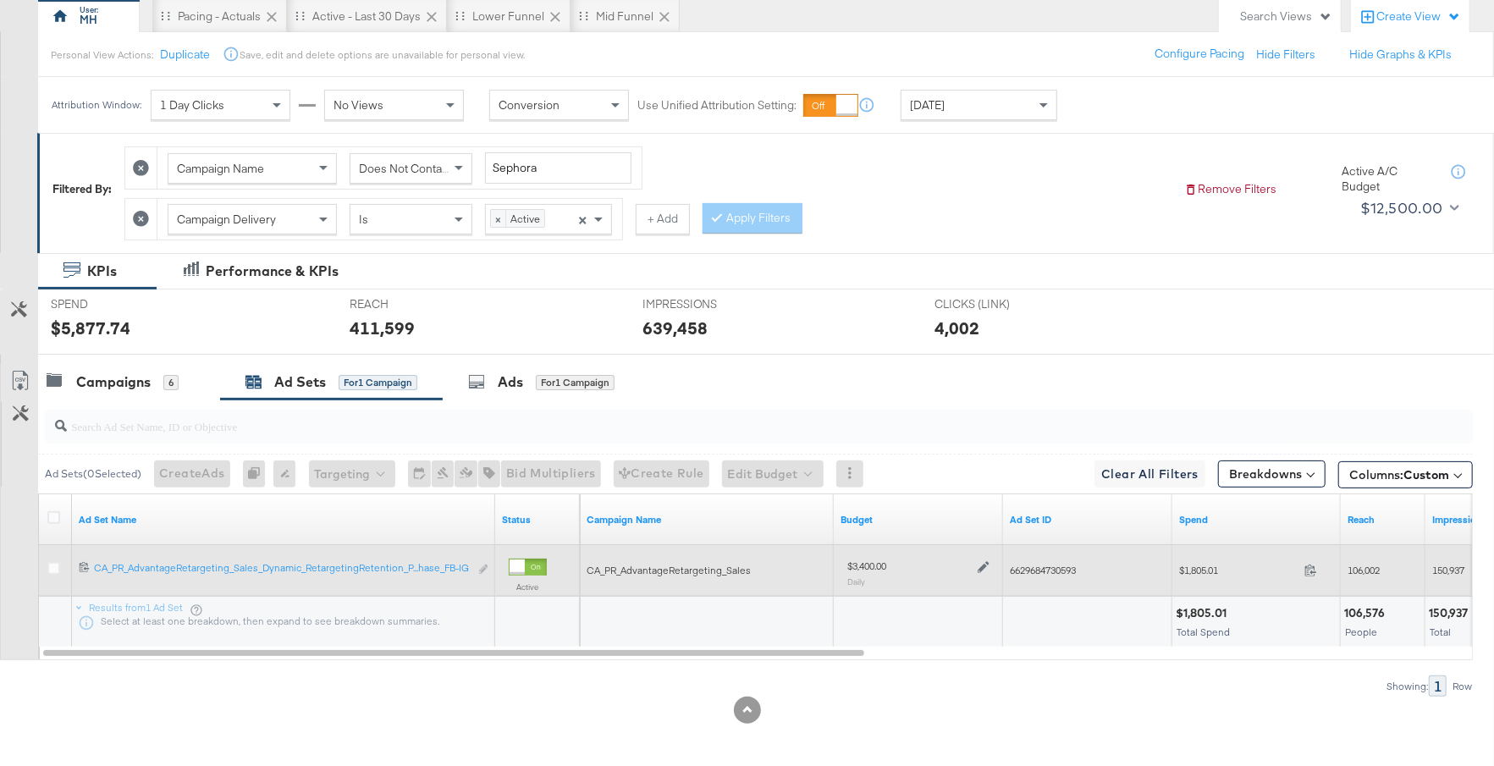
click at [982, 564] on icon at bounding box center [983, 567] width 12 height 12
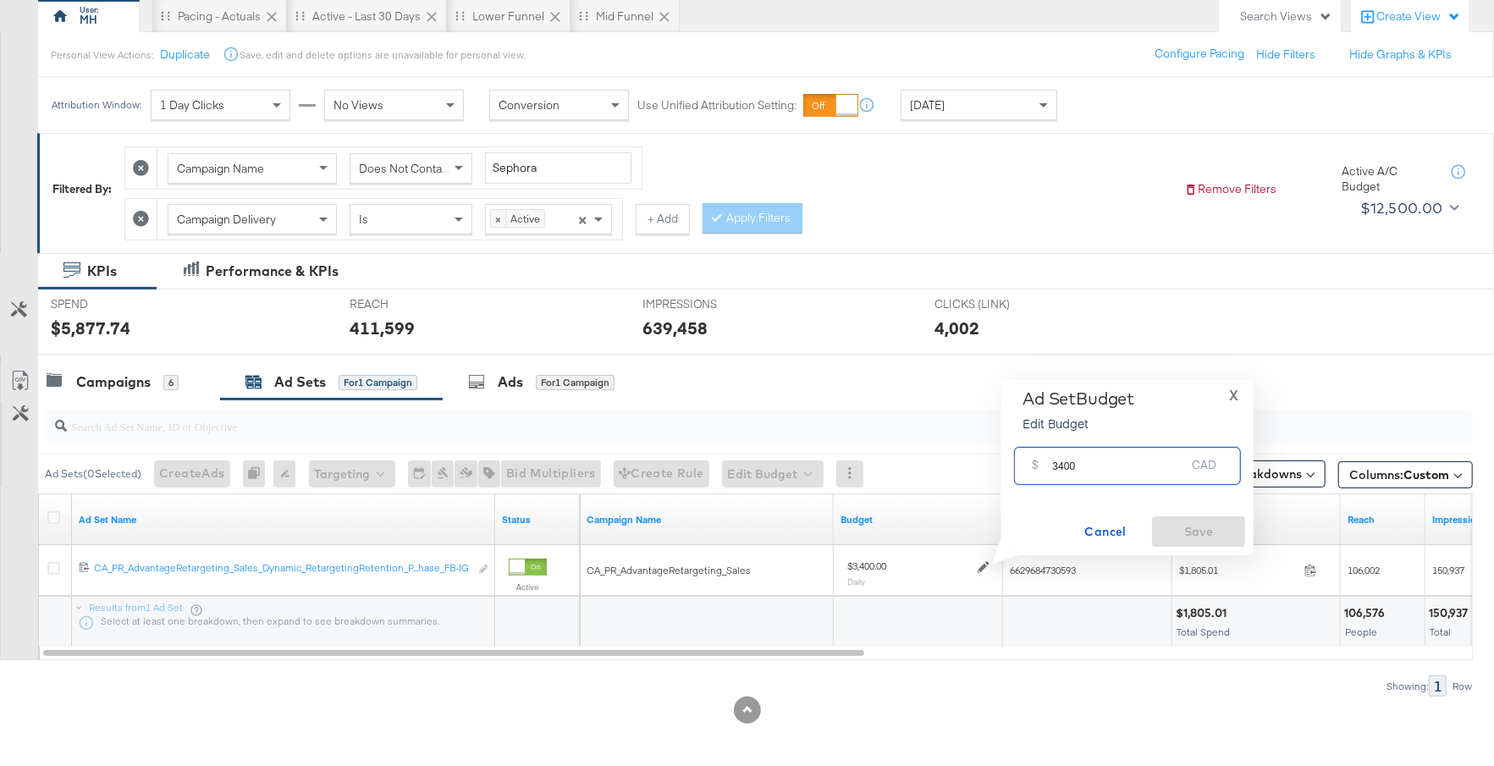
drag, startPoint x: 1081, startPoint y: 469, endPoint x: 1047, endPoint y: 470, distance: 33.9
click at [1046, 469] on div "$ 3400 CAD" at bounding box center [1127, 466] width 227 height 38
type input "2000"
click at [1177, 526] on span "Save" at bounding box center [1199, 531] width 80 height 21
click at [135, 388] on div "Campaigns 6" at bounding box center [129, 382] width 182 height 36
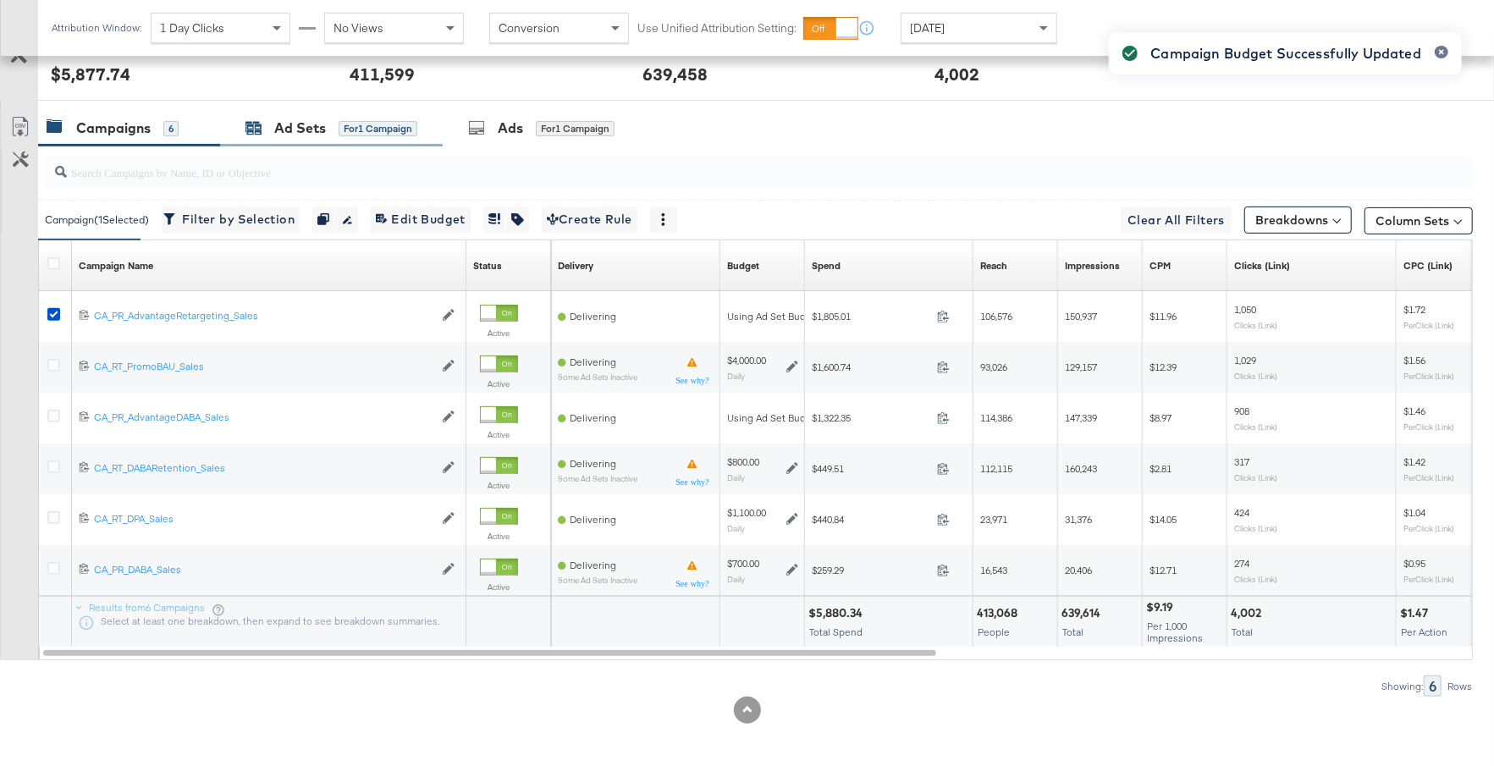
scroll to position [410, 0]
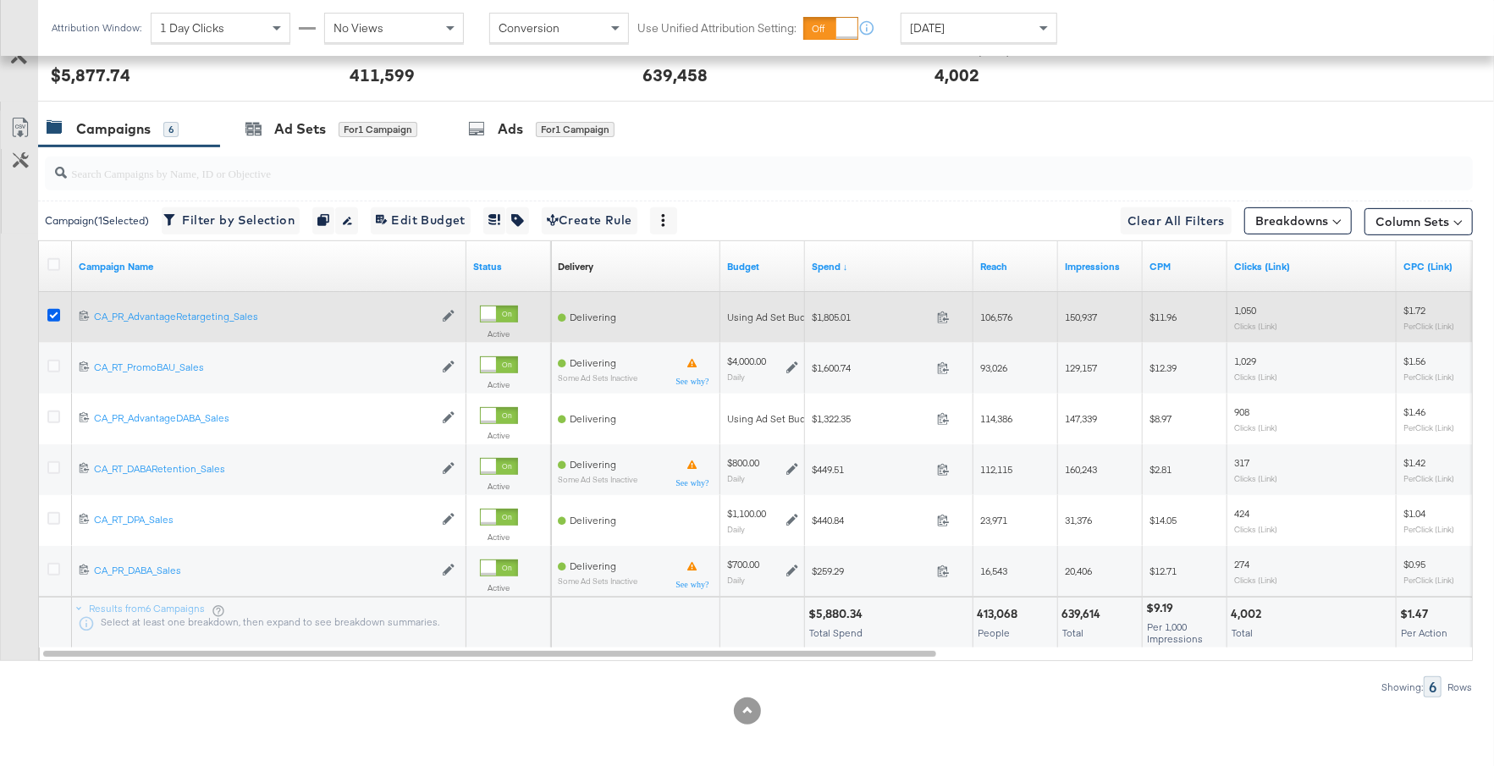
click at [55, 311] on icon at bounding box center [53, 315] width 13 height 13
click at [0, 0] on input "checkbox" at bounding box center [0, 0] width 0 height 0
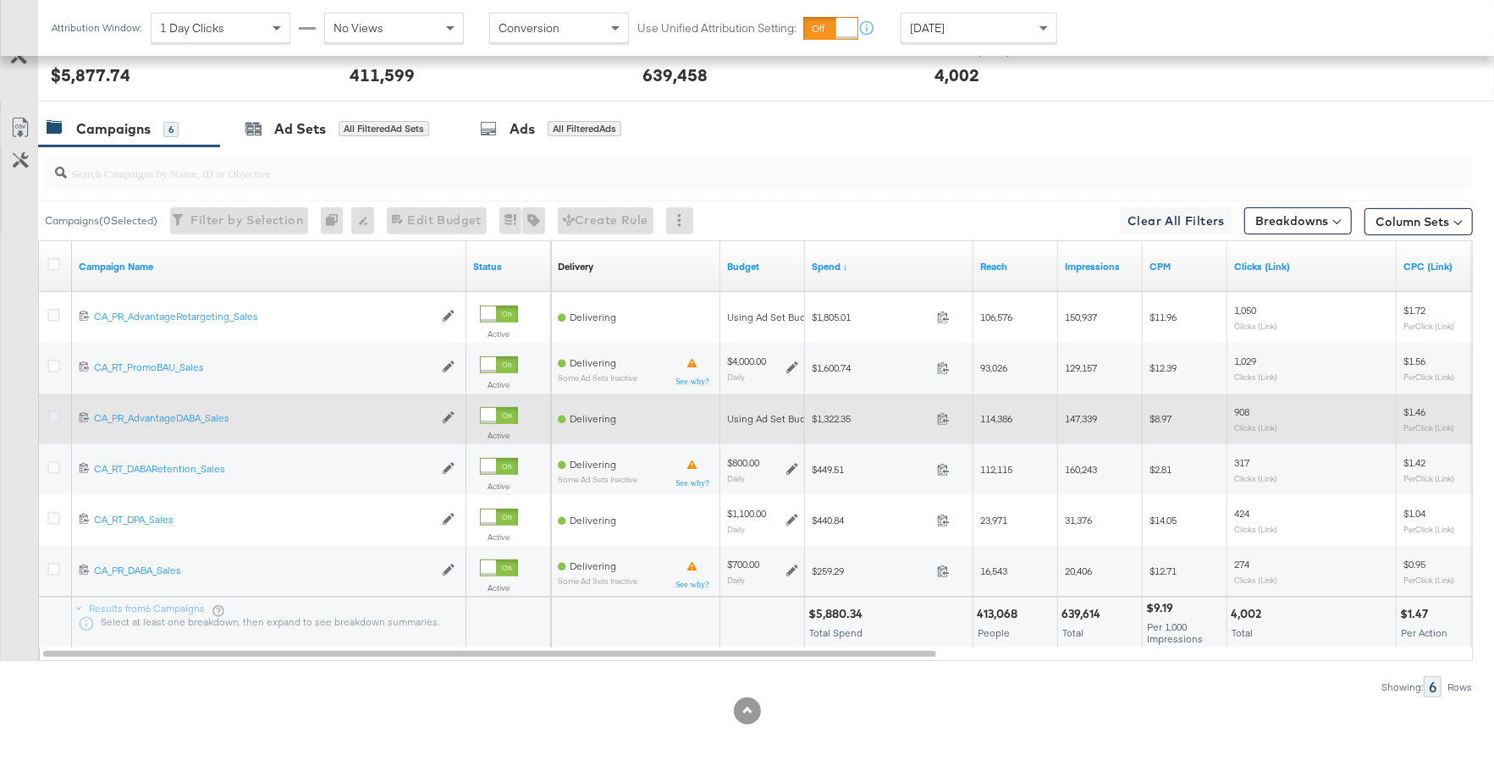
click at [55, 412] on icon at bounding box center [53, 416] width 13 height 13
click at [0, 0] on input "checkbox" at bounding box center [0, 0] width 0 height 0
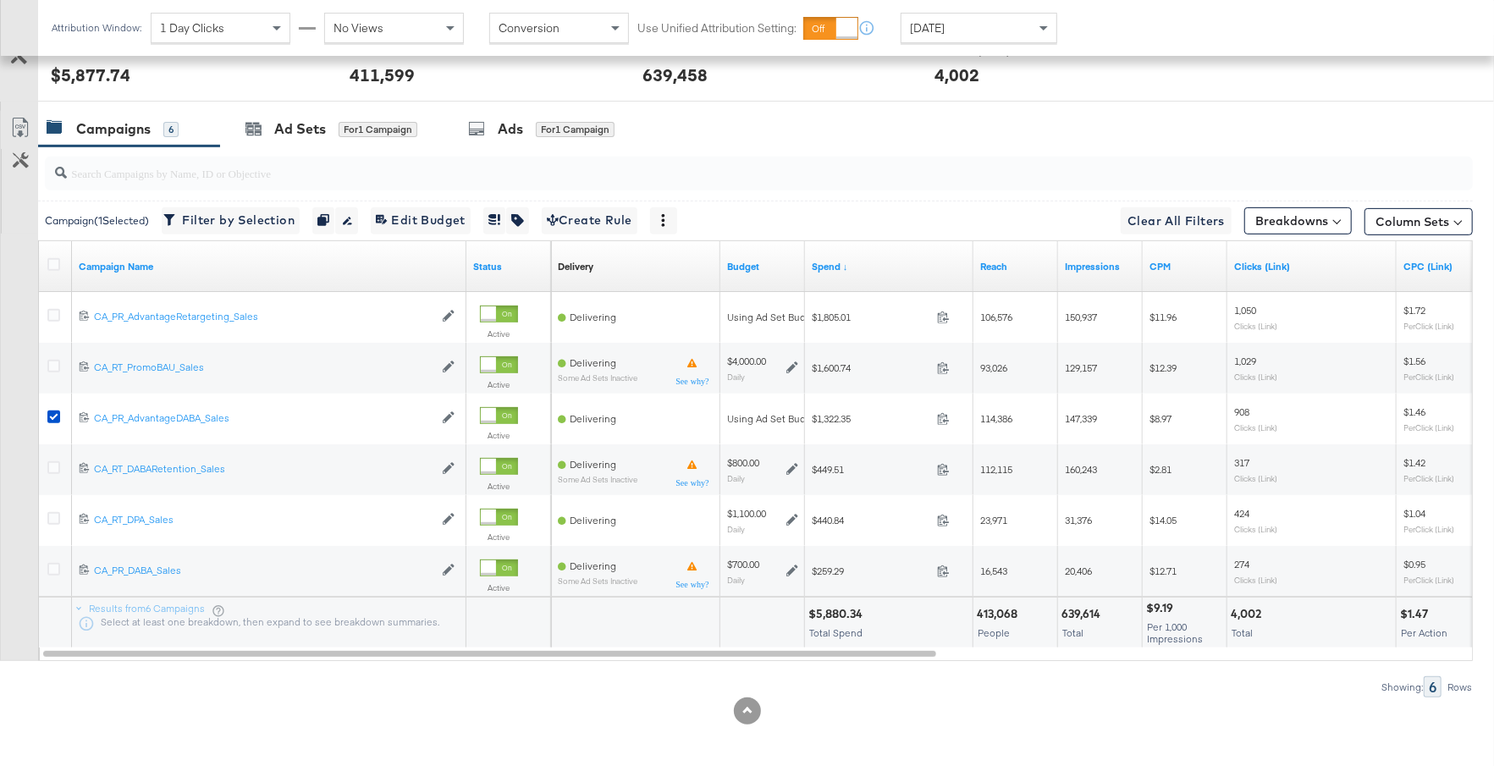
click at [325, 146] on div at bounding box center [755, 173] width 1434 height 54
click at [331, 119] on div "Ad Sets for 1 Campaign" at bounding box center [331, 128] width 172 height 19
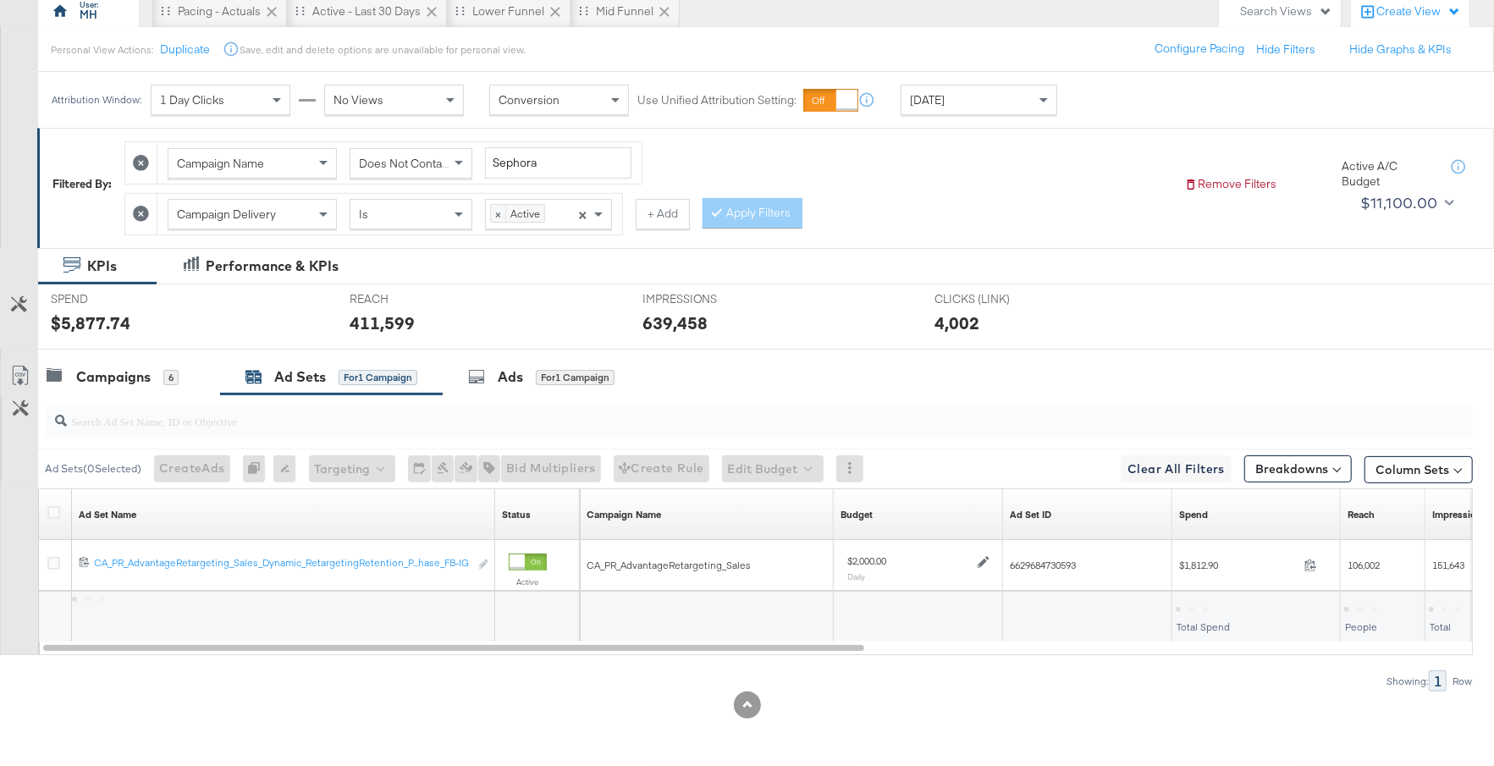
scroll to position [157, 0]
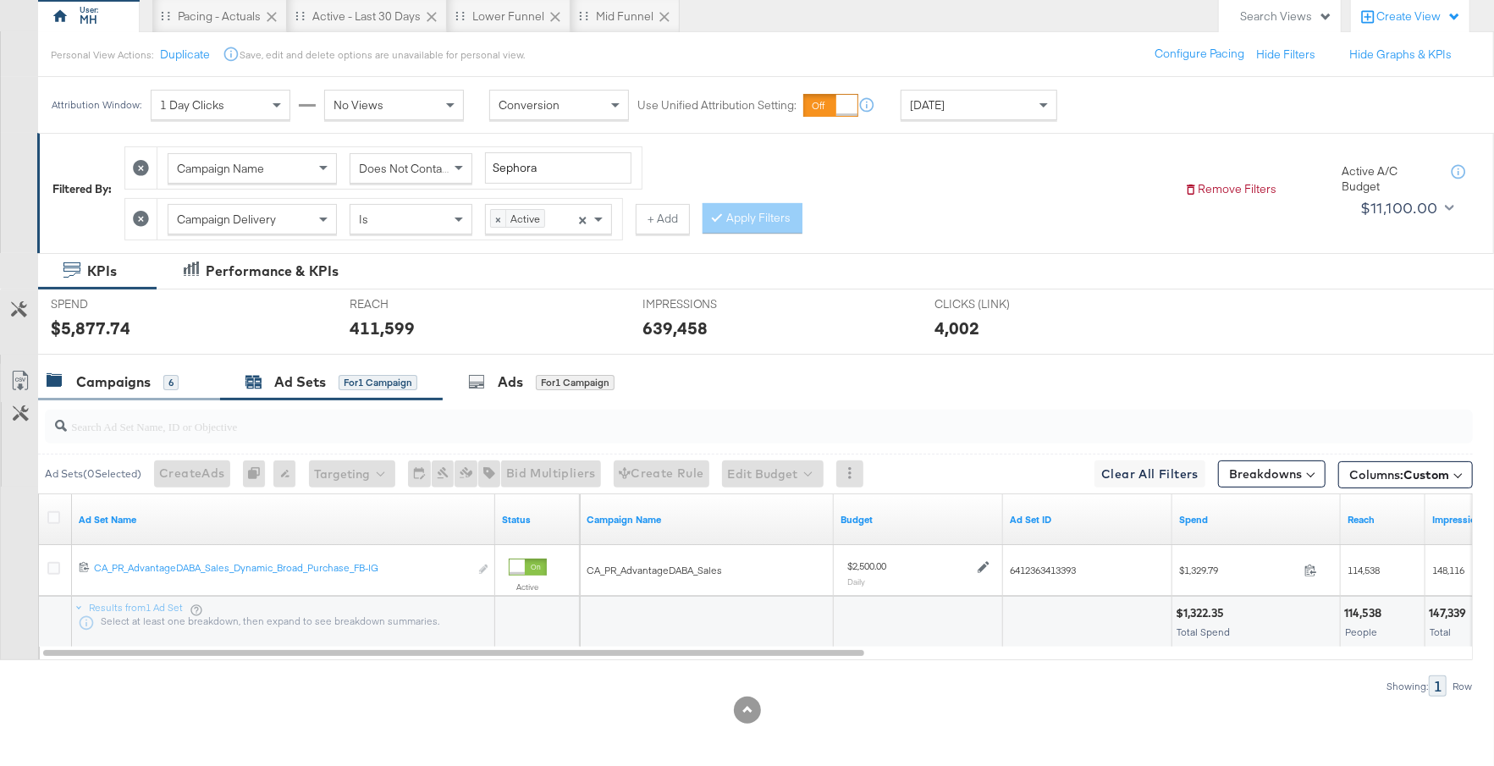
click at [162, 372] on div "Campaigns 6" at bounding box center [113, 381] width 132 height 19
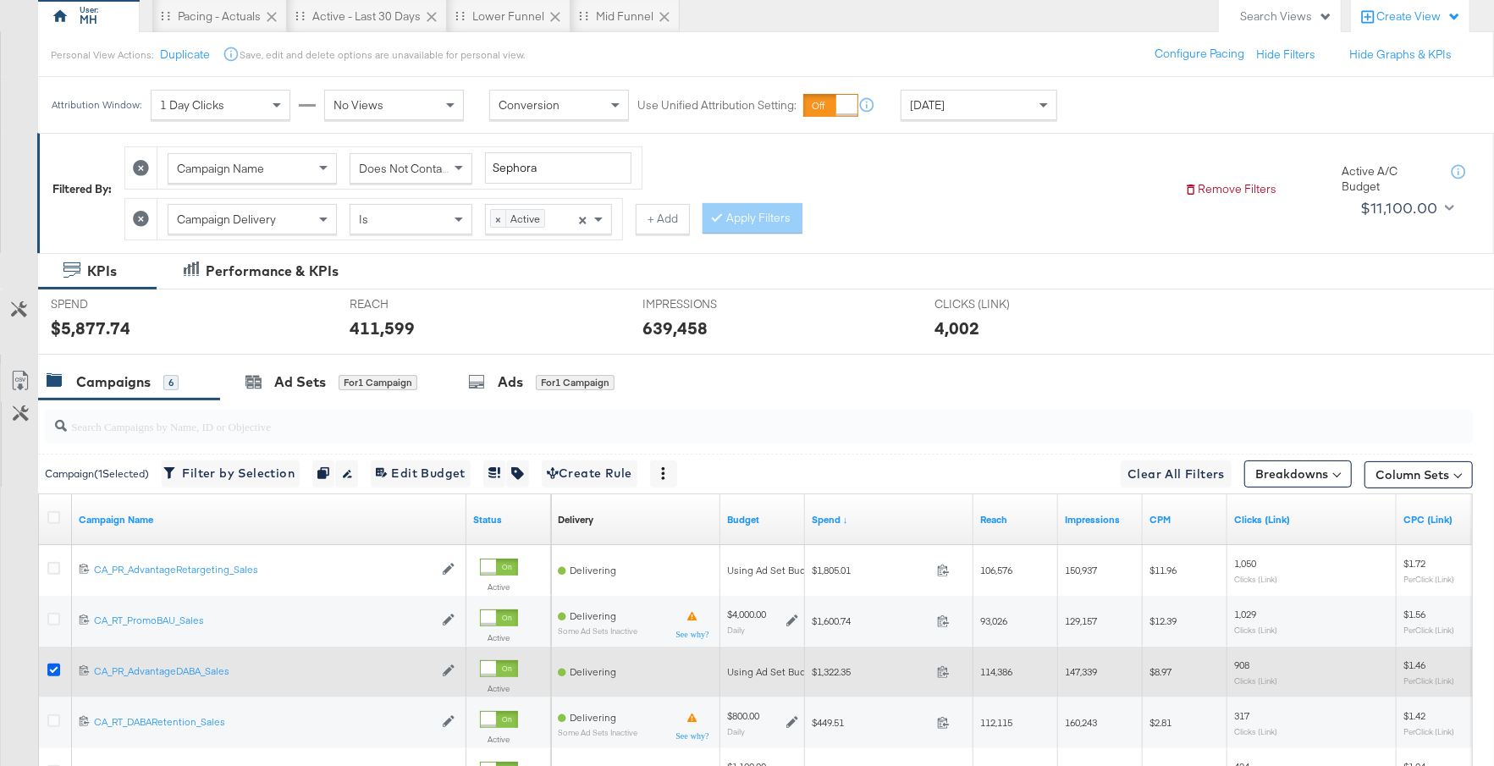
click at [55, 667] on icon at bounding box center [53, 669] width 13 height 13
click at [0, 0] on input "checkbox" at bounding box center [0, 0] width 0 height 0
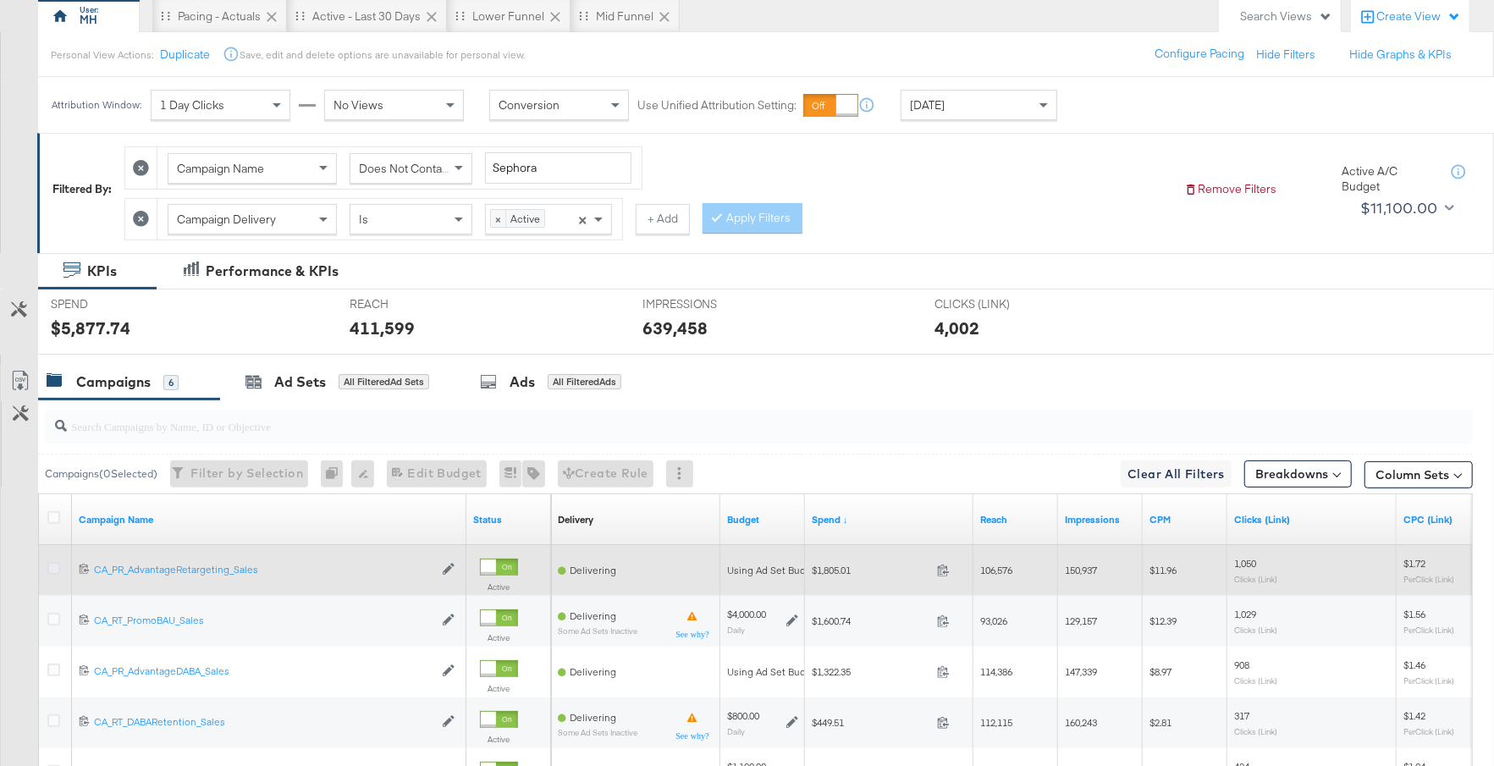
click at [52, 564] on icon at bounding box center [53, 568] width 13 height 13
click at [0, 0] on input "checkbox" at bounding box center [0, 0] width 0 height 0
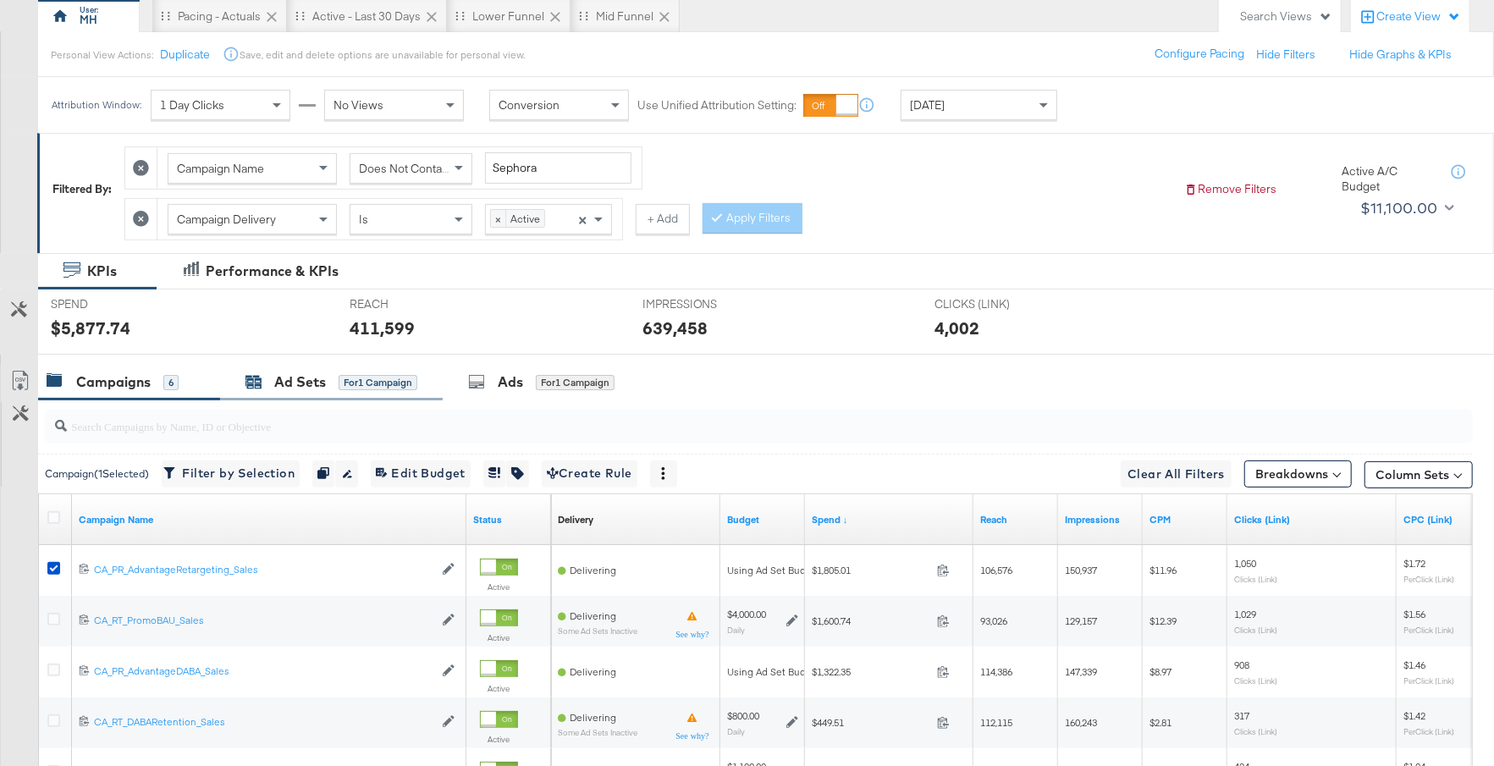
click at [283, 379] on div "Ad Sets" at bounding box center [300, 381] width 52 height 19
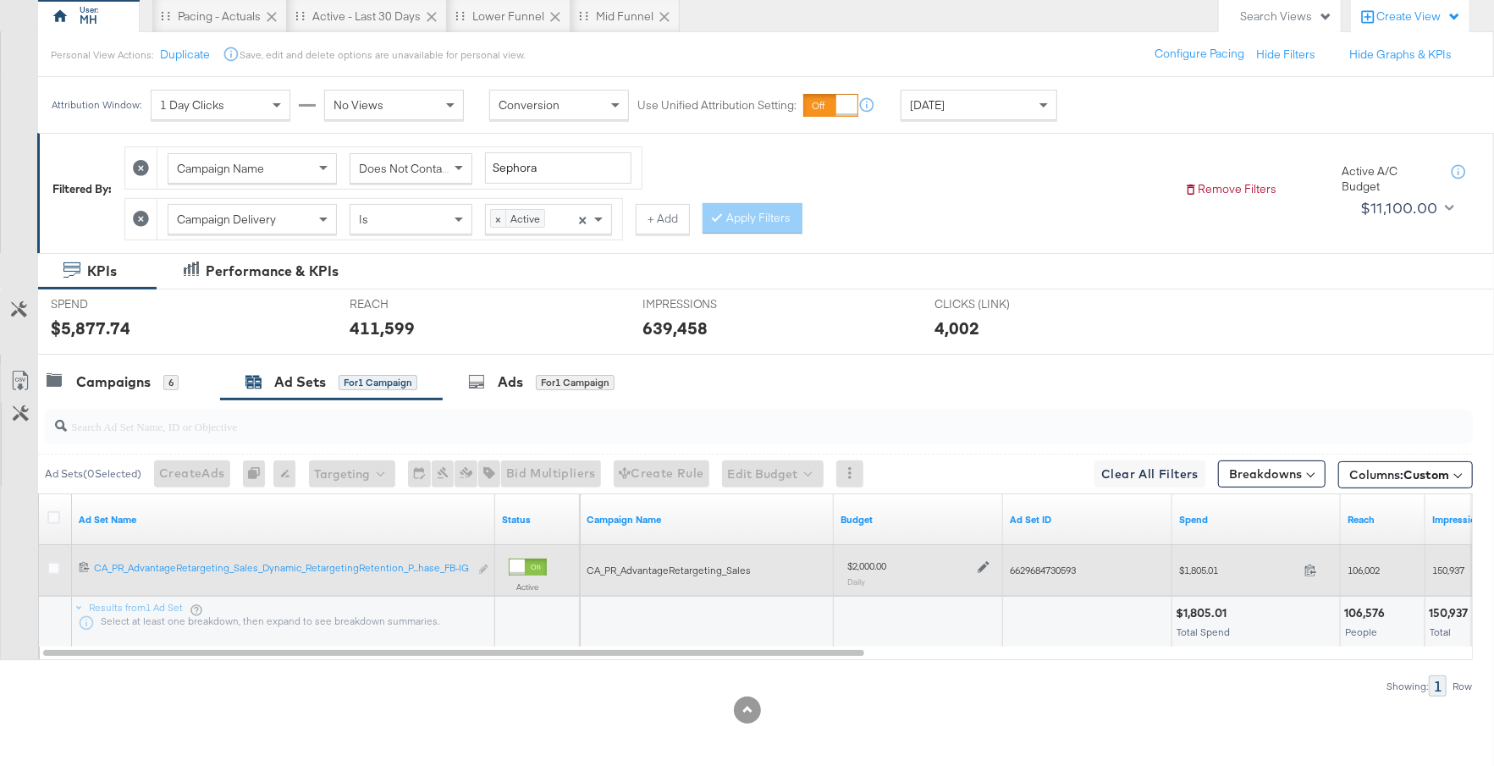
click at [987, 563] on icon at bounding box center [983, 567] width 12 height 12
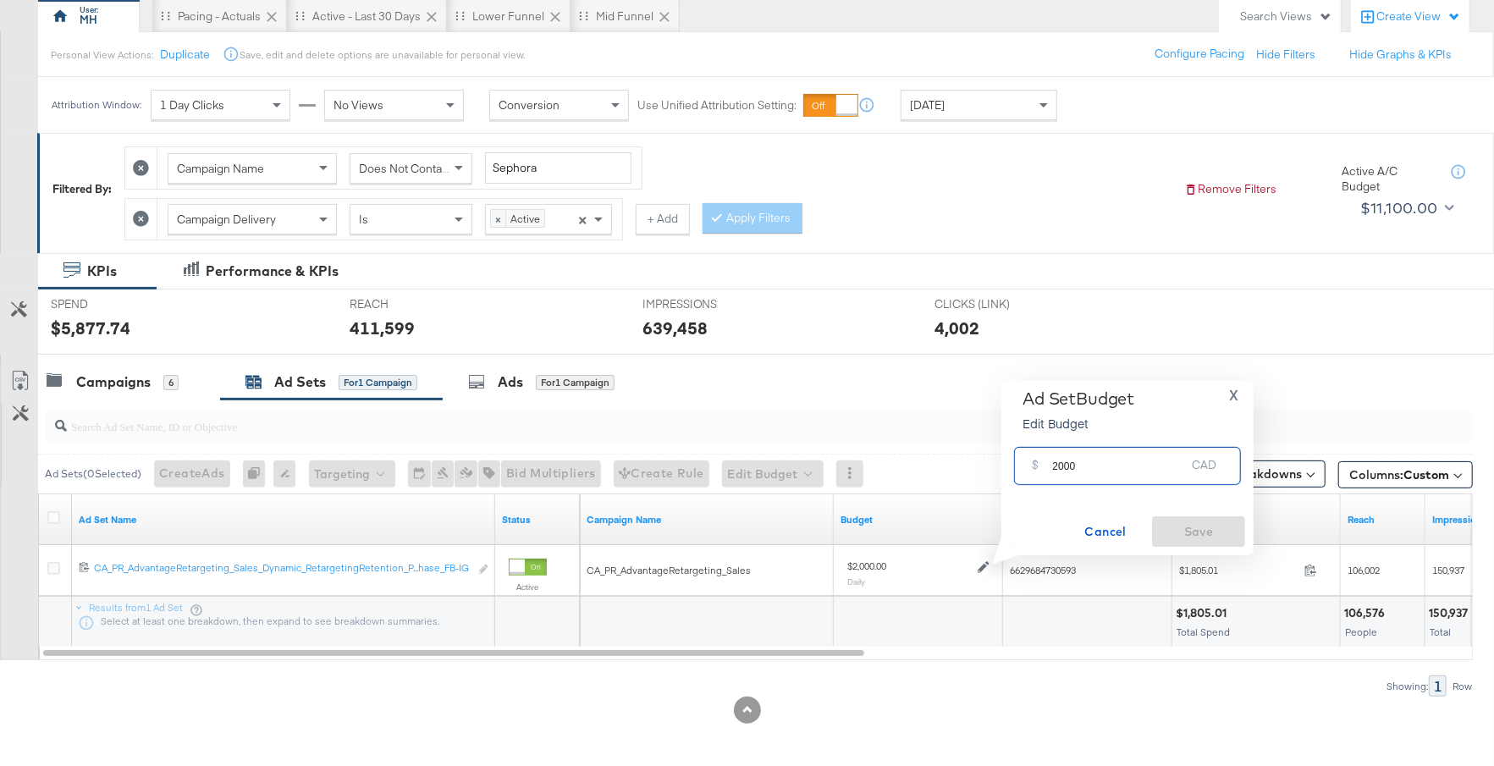
drag, startPoint x: 1081, startPoint y: 465, endPoint x: 1039, endPoint y: 465, distance: 41.5
click at [1038, 465] on div "$ 2000 CAD" at bounding box center [1127, 466] width 227 height 38
type input "2500"
click at [1218, 524] on span "Save" at bounding box center [1199, 531] width 80 height 21
click at [136, 384] on div "Campaigns" at bounding box center [113, 381] width 74 height 19
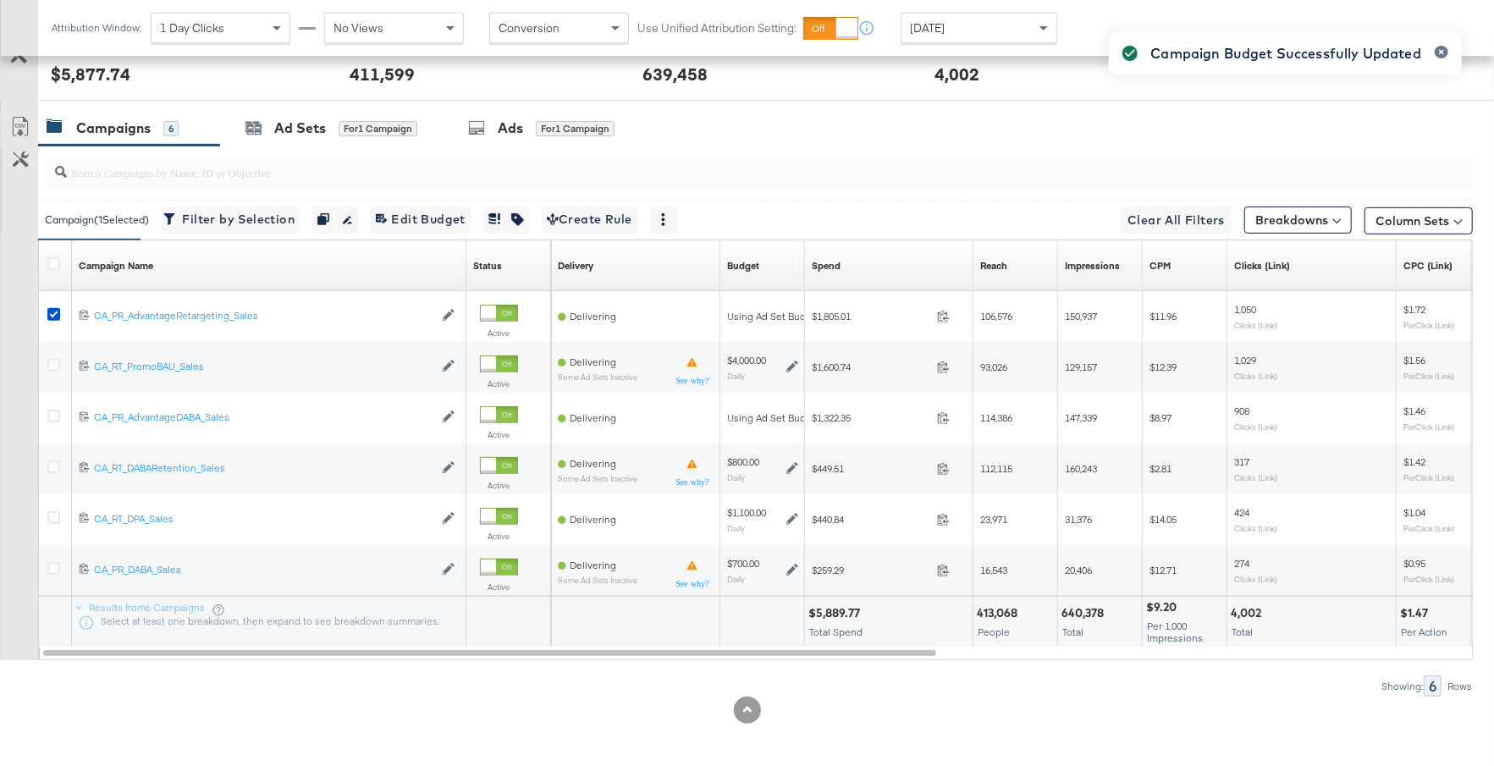
scroll to position [410, 0]
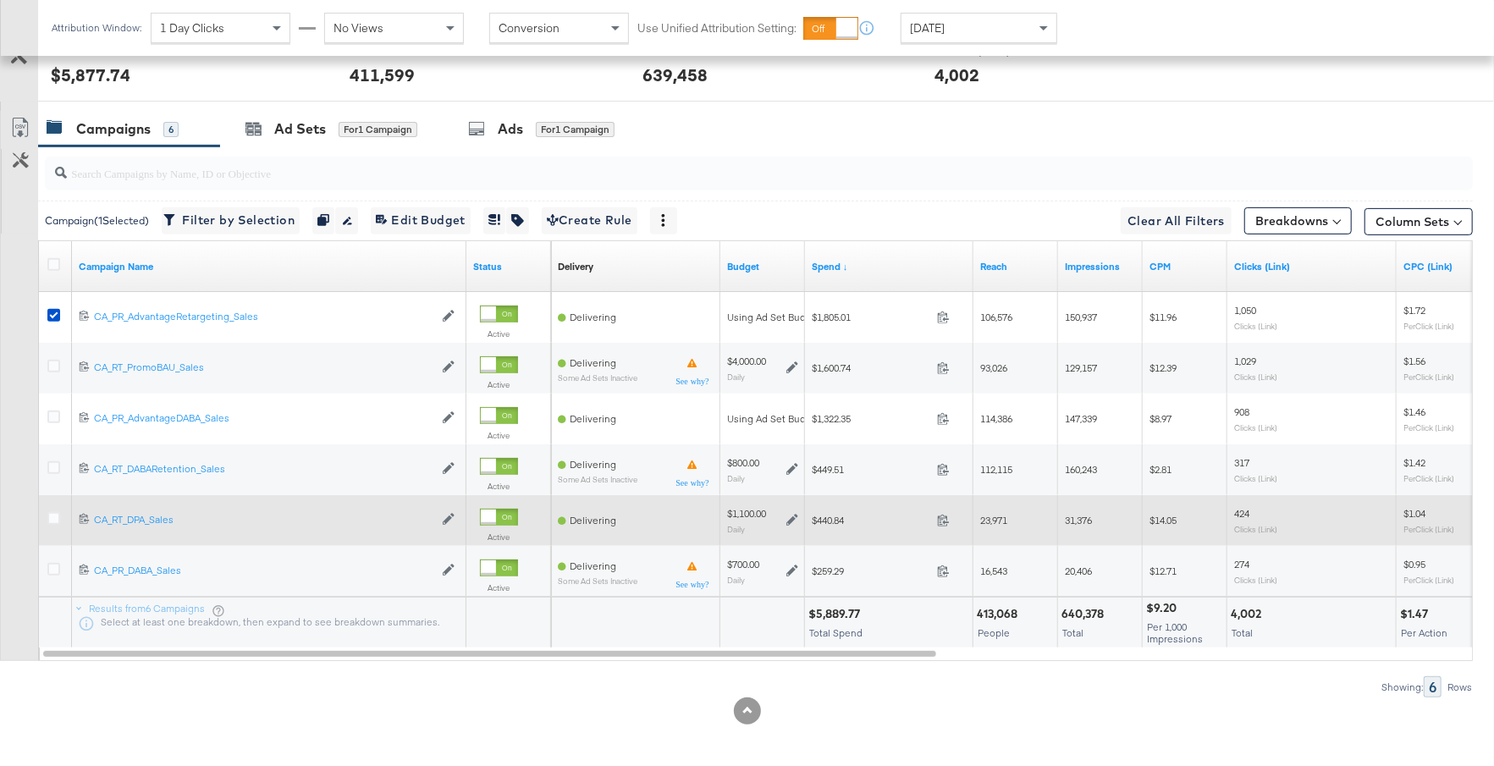
click at [792, 515] on icon at bounding box center [792, 521] width 12 height 12
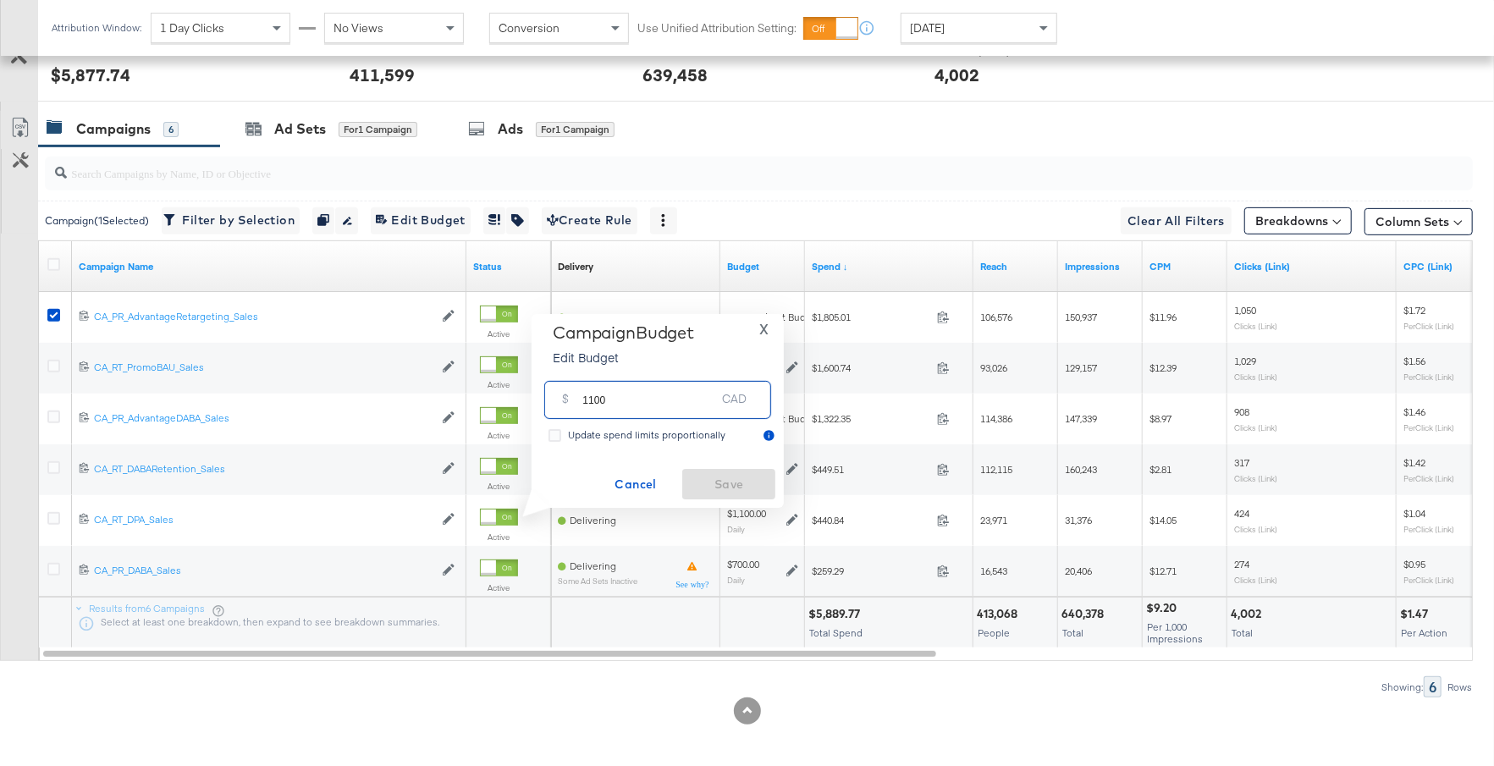
drag, startPoint x: 612, startPoint y: 401, endPoint x: 576, endPoint y: 398, distance: 35.7
click at [576, 398] on div "$ 1100 CAD" at bounding box center [657, 400] width 227 height 38
type input "700"
click at [718, 487] on span "Save" at bounding box center [729, 484] width 80 height 21
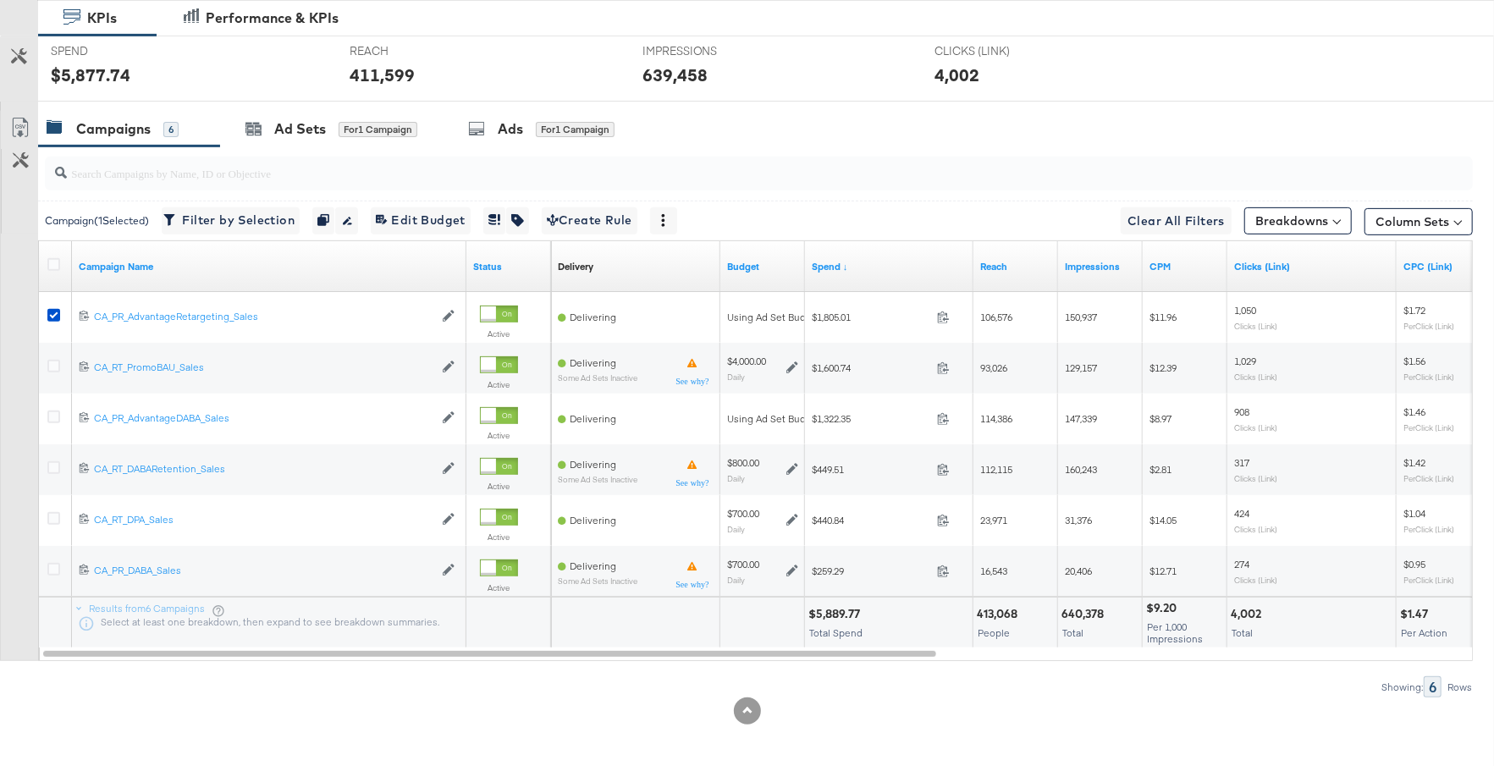
scroll to position [0, 0]
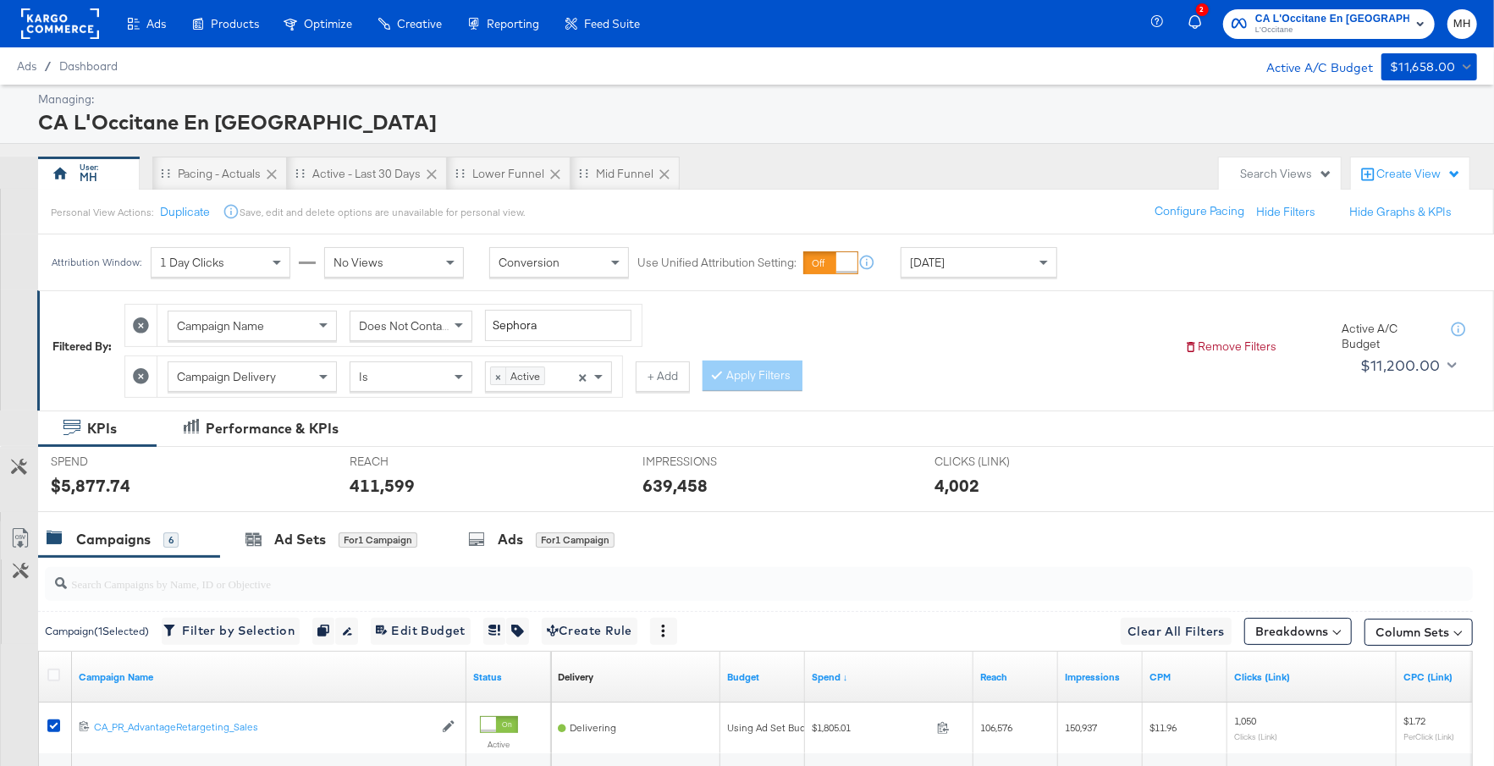
click at [70, 34] on rect at bounding box center [60, 23] width 78 height 30
